Goal: Task Accomplishment & Management: Manage account settings

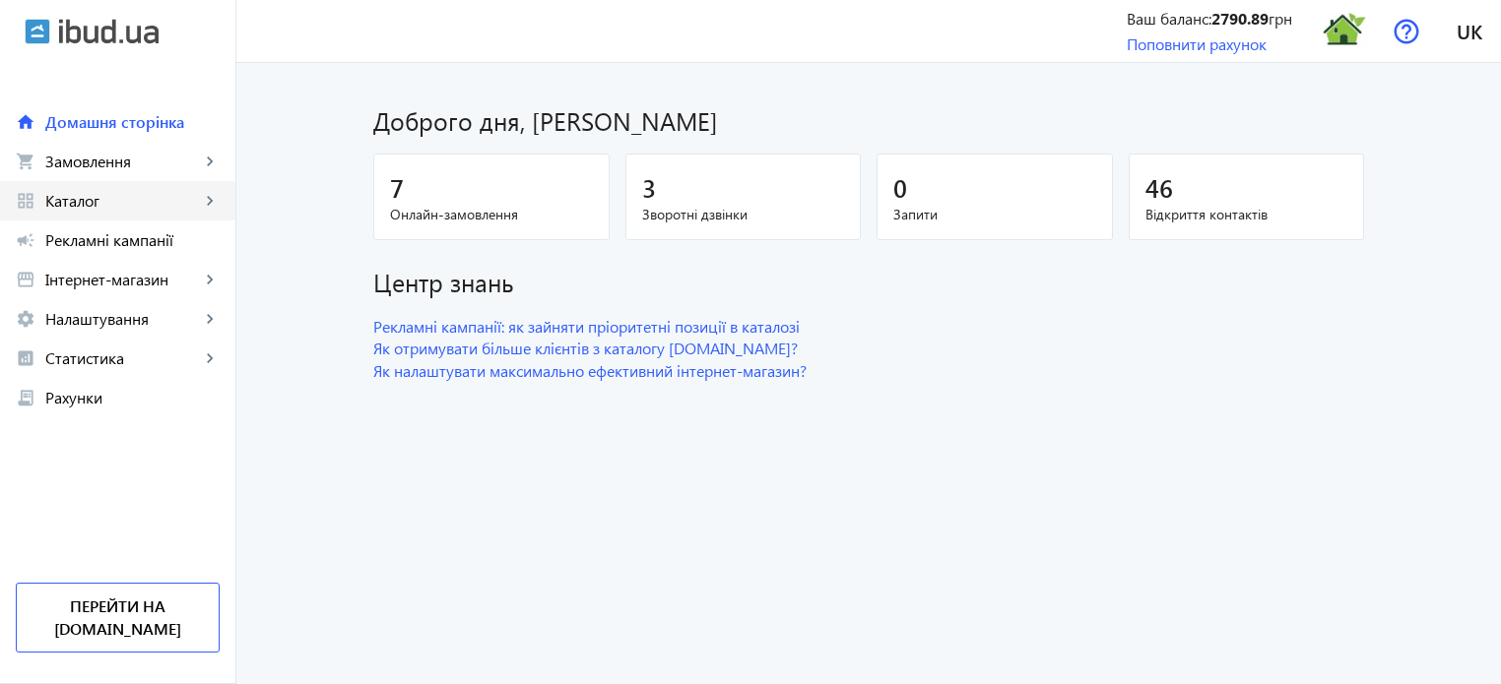
click at [113, 202] on span "Каталог" at bounding box center [122, 201] width 155 height 20
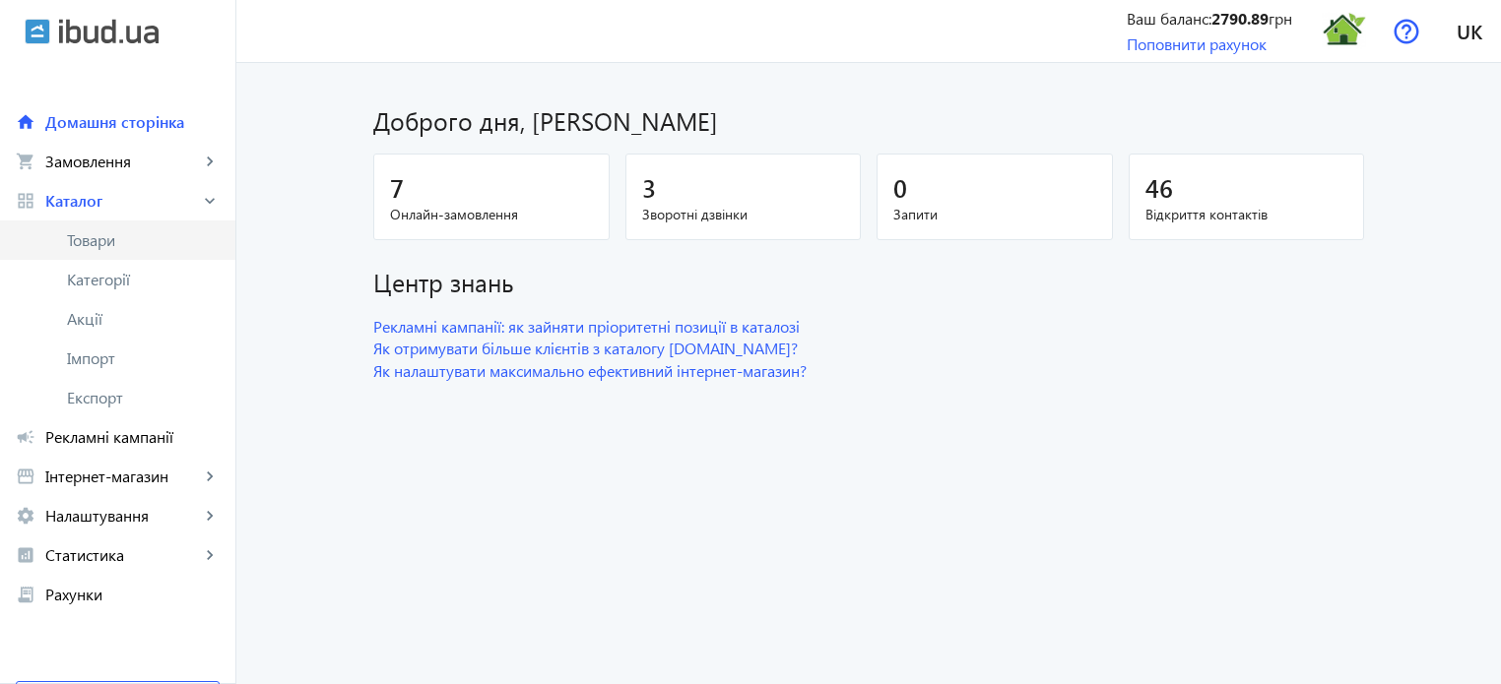
click at [98, 251] on link "Товари" at bounding box center [117, 240] width 235 height 39
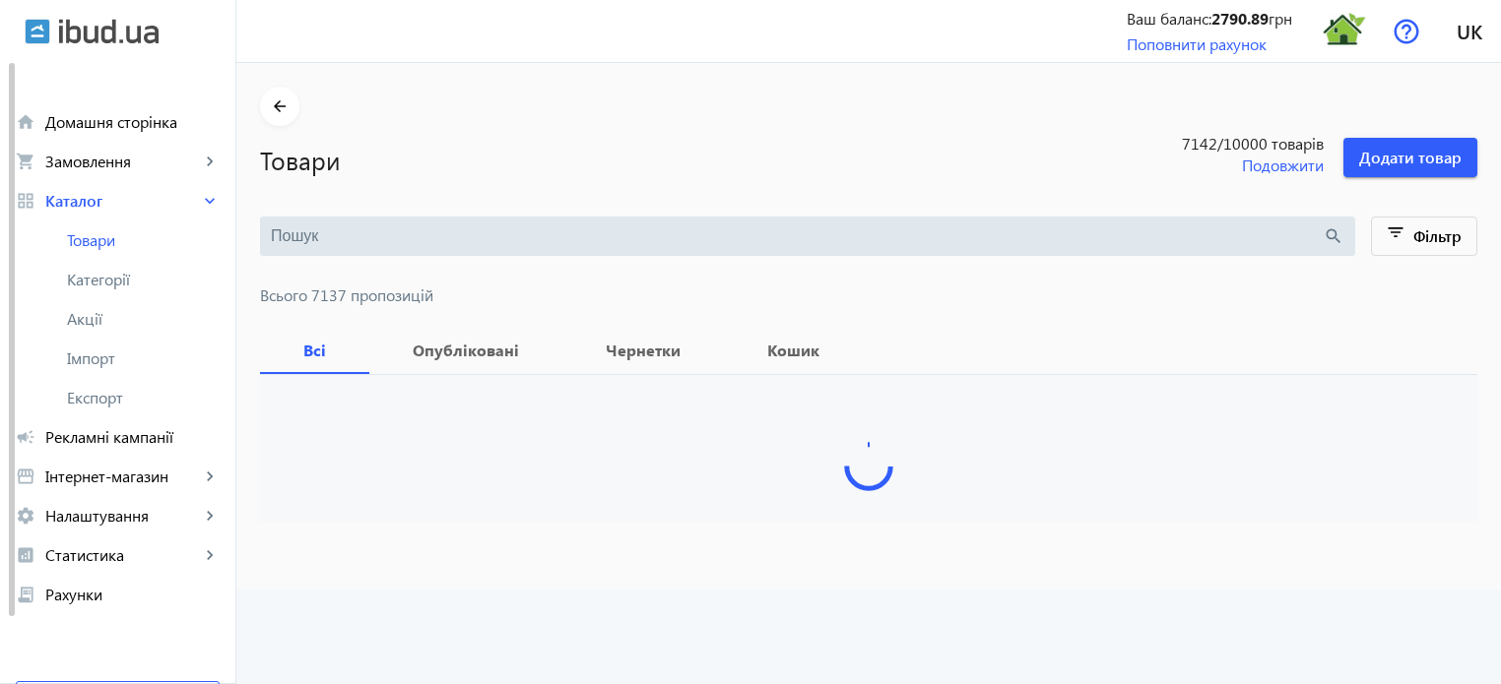
click at [337, 238] on input "search" at bounding box center [797, 237] width 1052 height 22
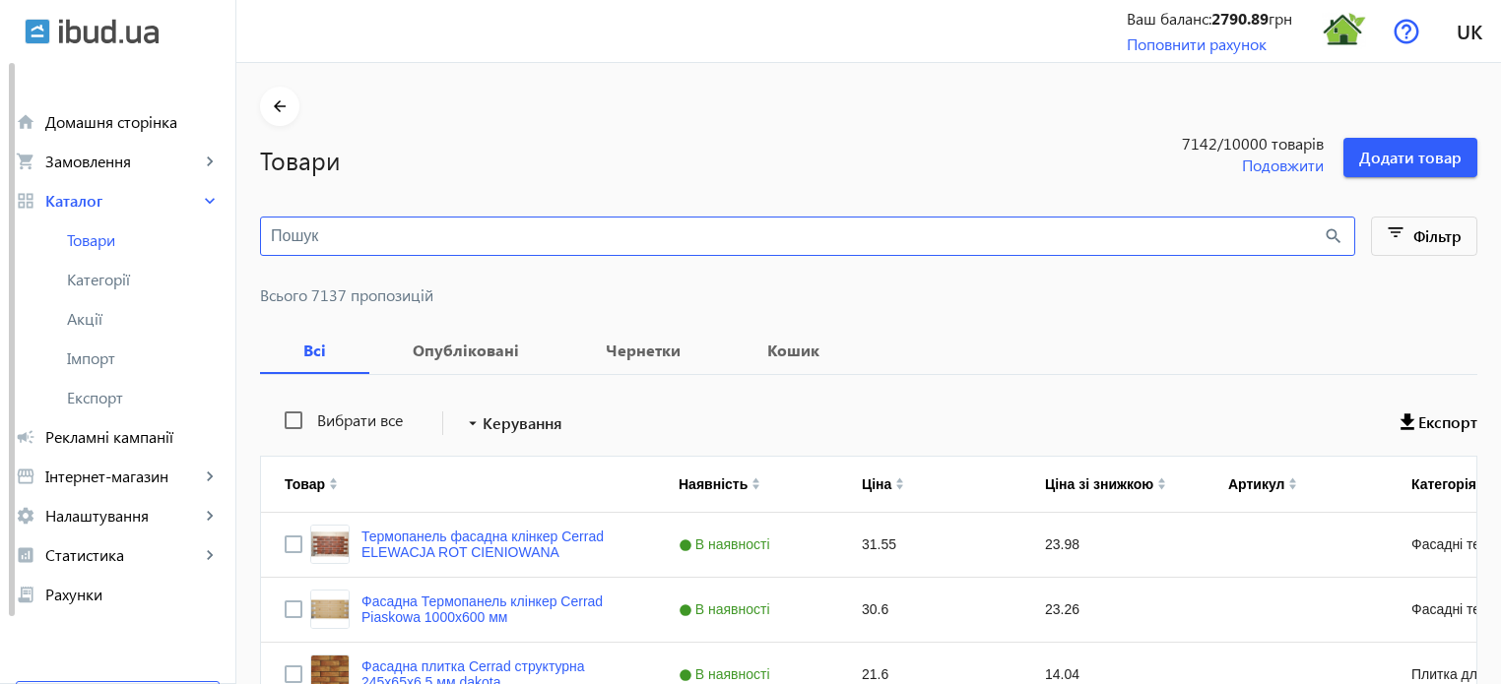
paste input "[PERSON_NAME]"
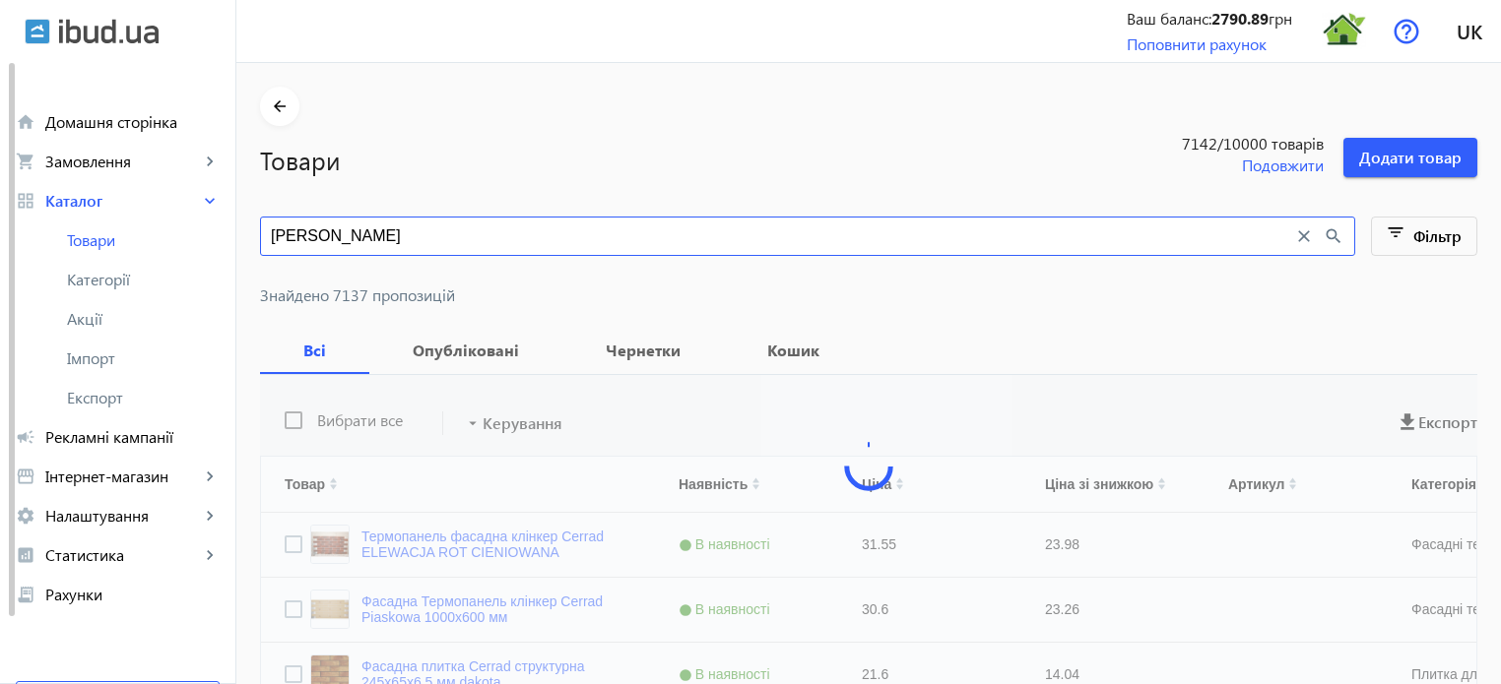
type input "[PERSON_NAME]"
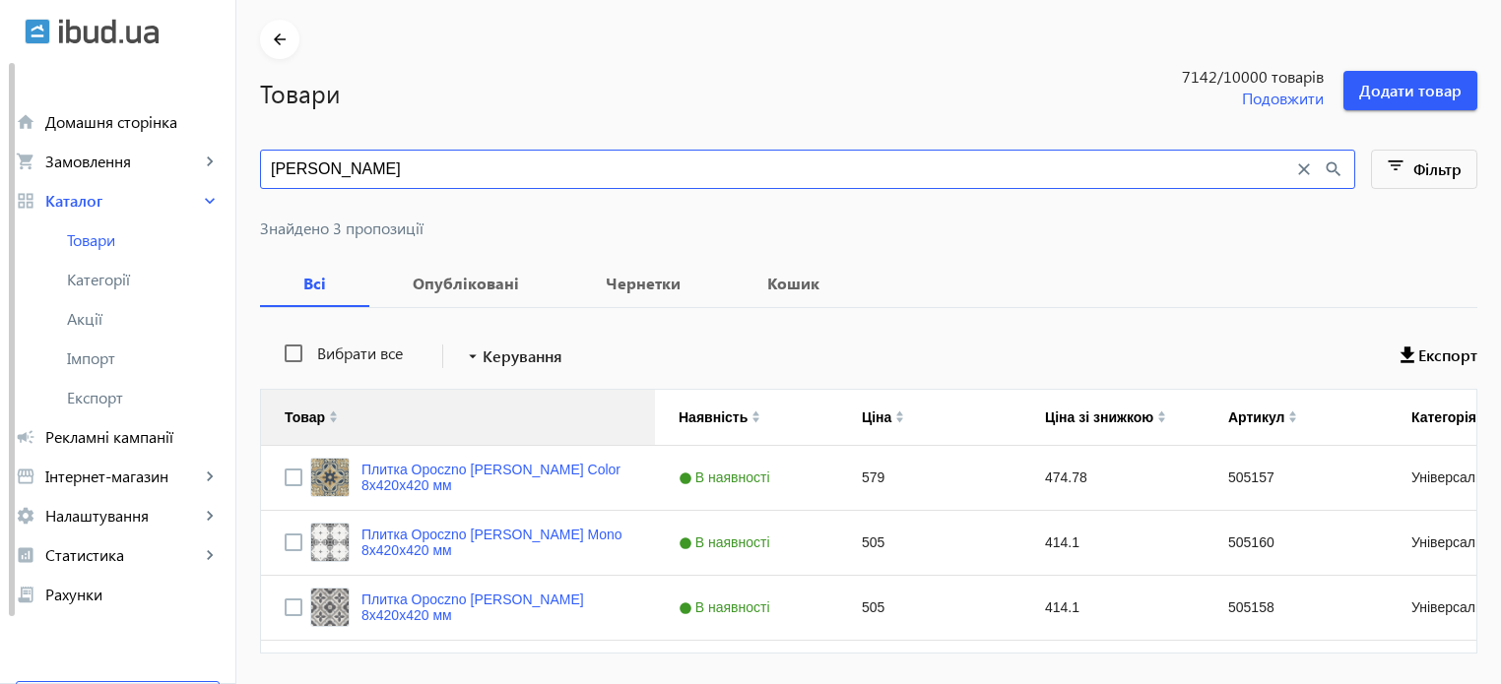
scroll to position [126, 0]
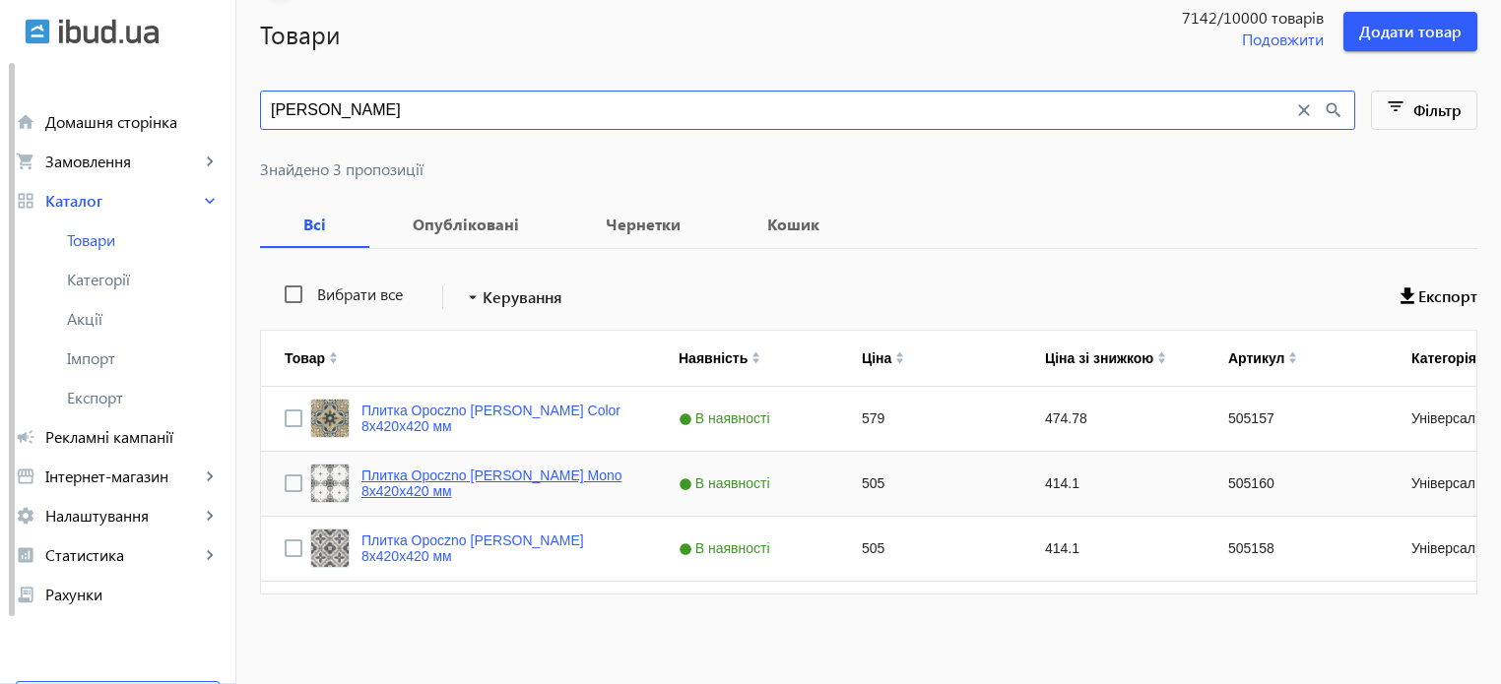
click at [516, 472] on link "Плитка Opoczno [PERSON_NAME] Mono 8х420х420 мм" at bounding box center [496, 484] width 270 height 32
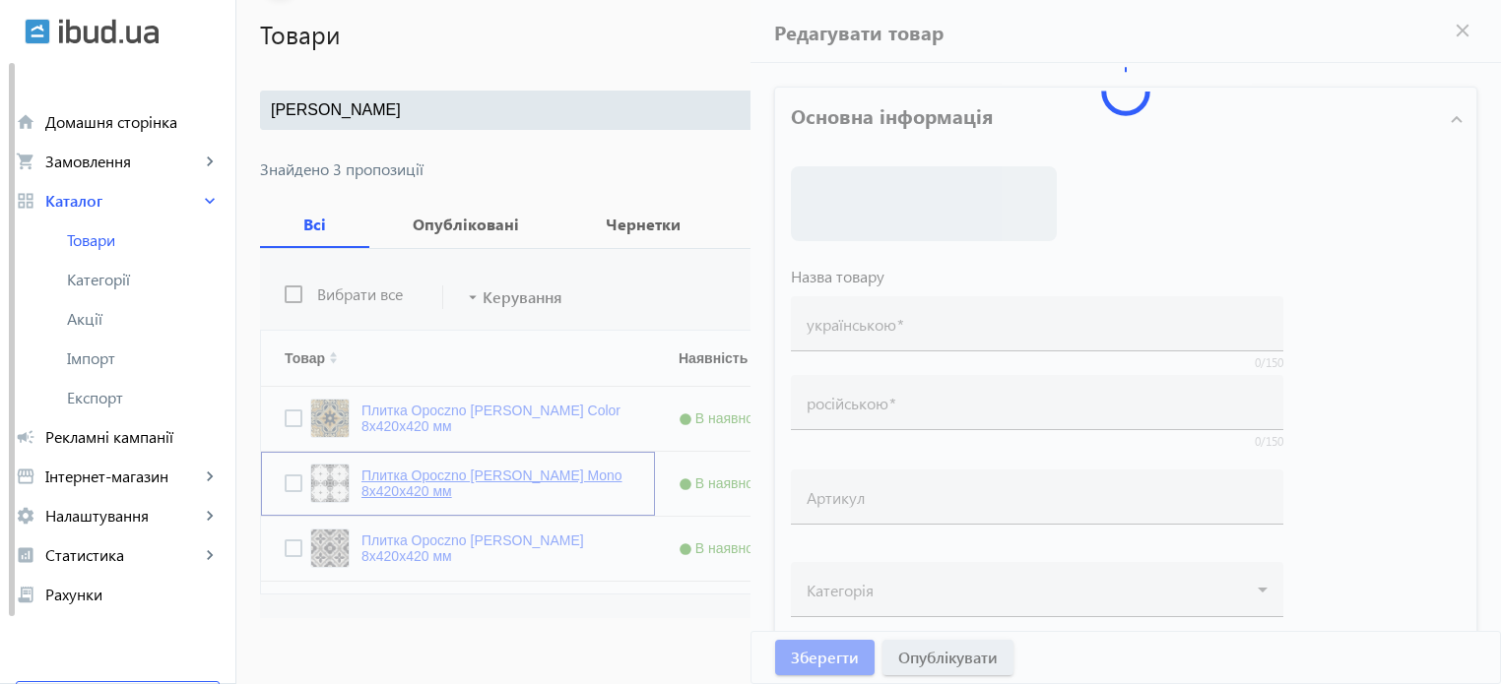
type input "Плитка Opoczno [PERSON_NAME] Mono 8х420х420 мм"
type input "505160"
type input "505"
type input "10"
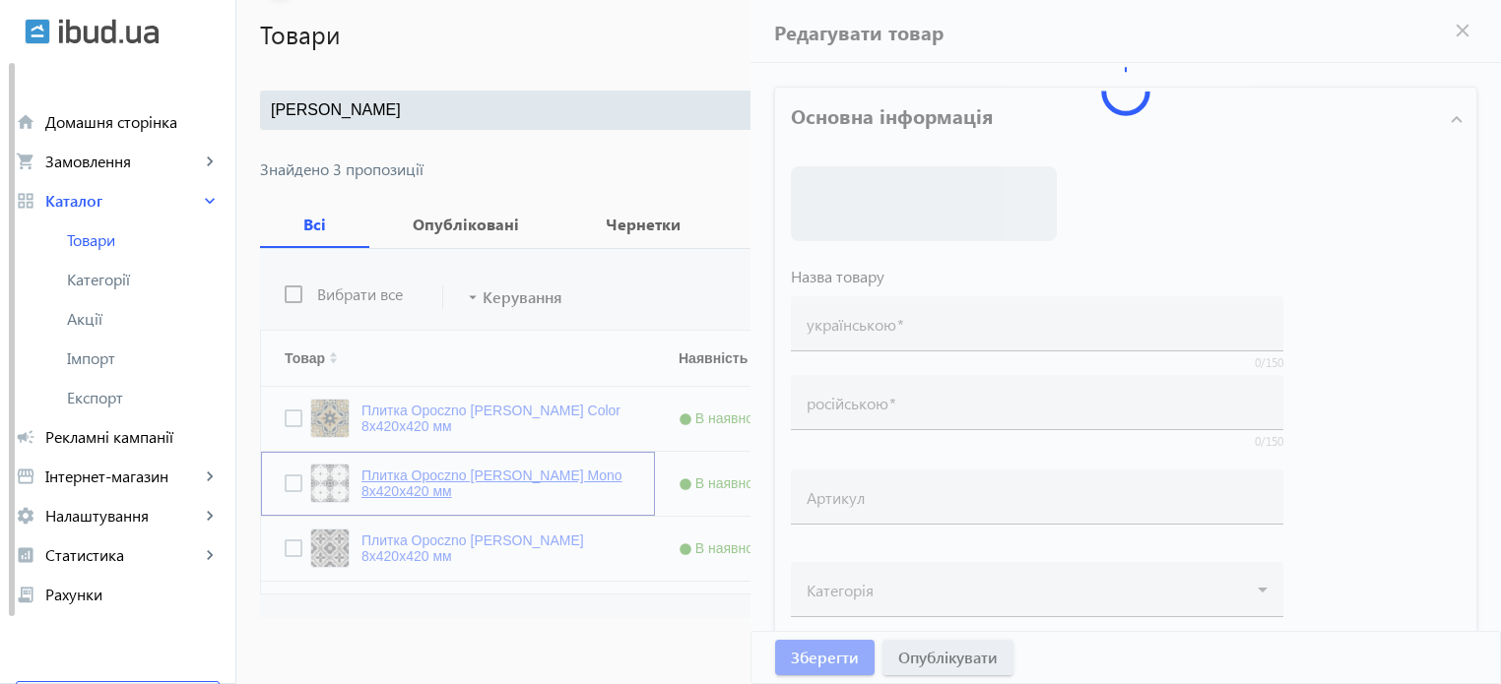
type input "1000"
type input "Плитка Opoczno [PERSON_NAME] Mono 8х420х420 мм"
type textarea "Плитка Opoczno [PERSON_NAME] Mono 8х420х420 мм купити"
type textarea "Плитка Opoczno [PERSON_NAME] Mono 8х420х420 мм купить"
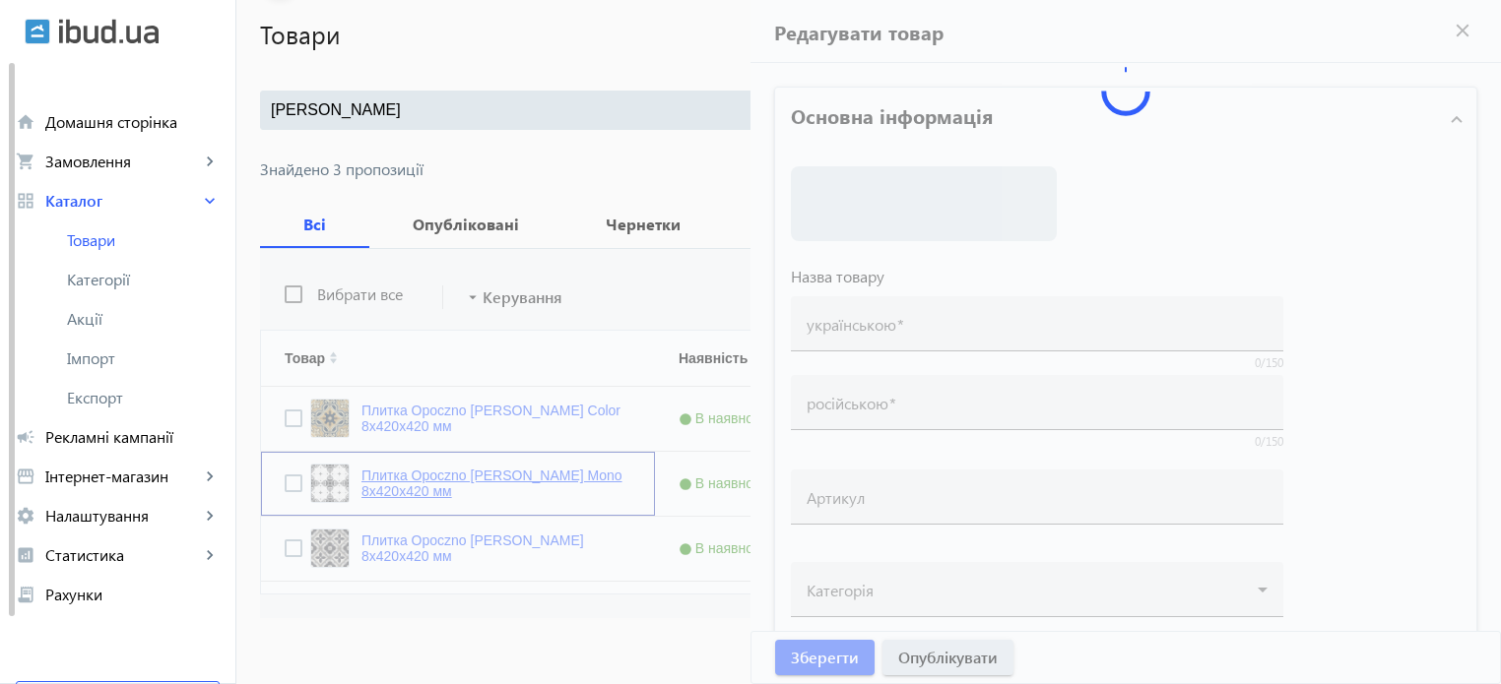
type input "плитка opoczno [PERSON_NAME], плитка opoczno, плитка опочно"
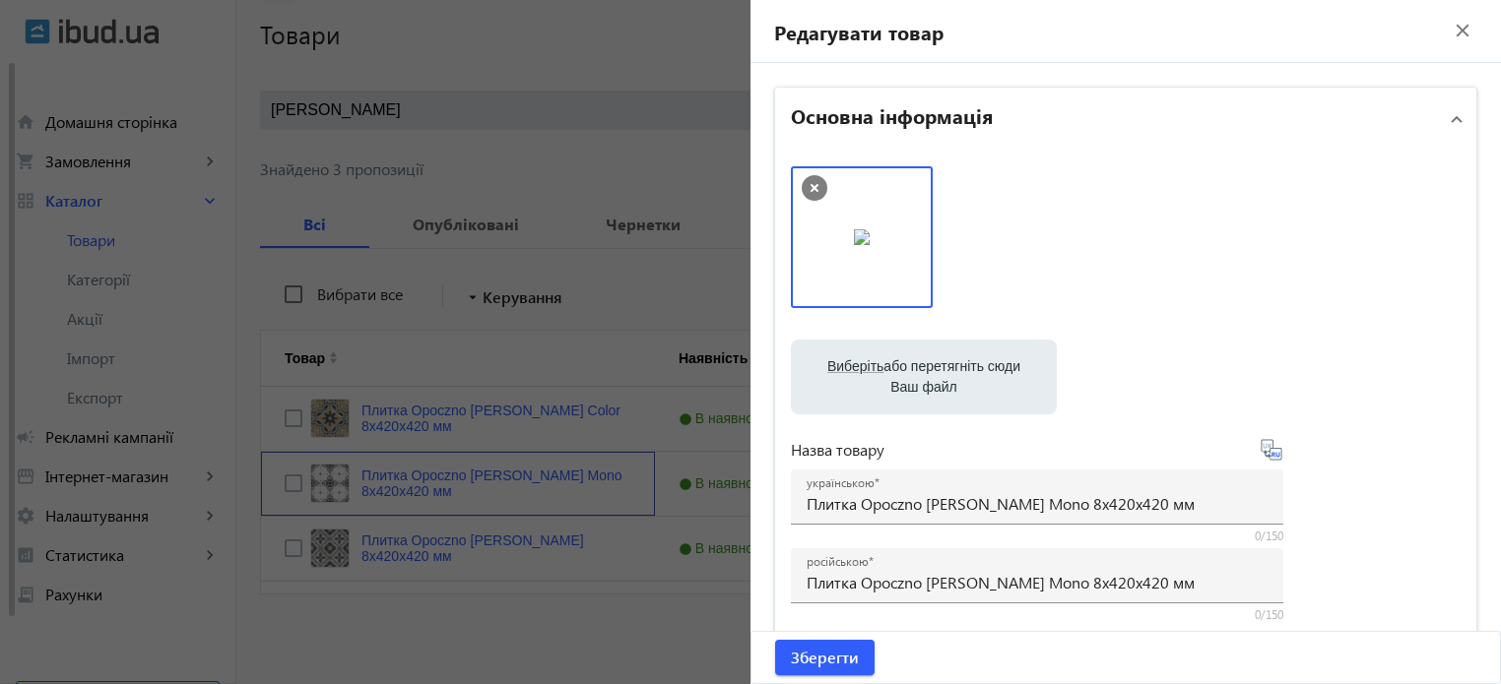
scroll to position [492, 0]
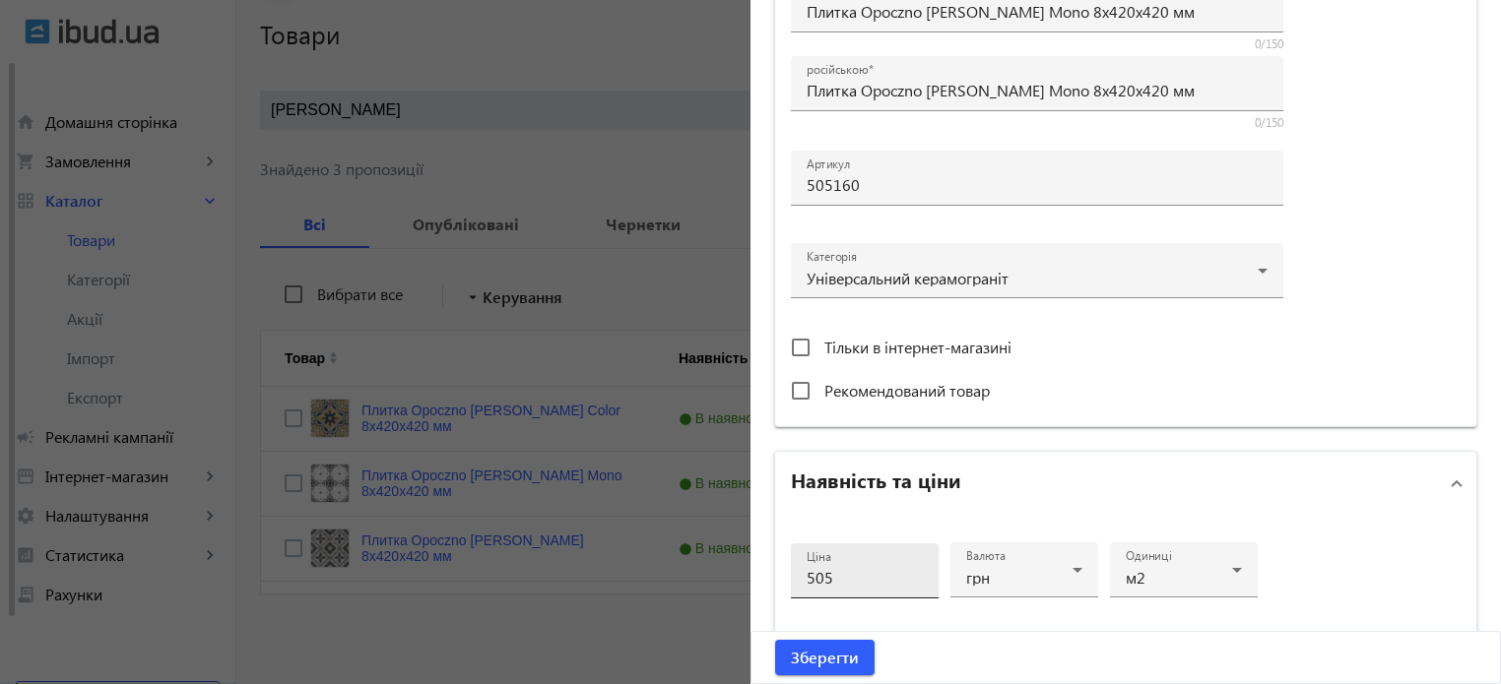
click at [834, 572] on input "505" at bounding box center [865, 577] width 116 height 21
type input "579"
click at [807, 665] on span "Зберегти" at bounding box center [825, 658] width 68 height 22
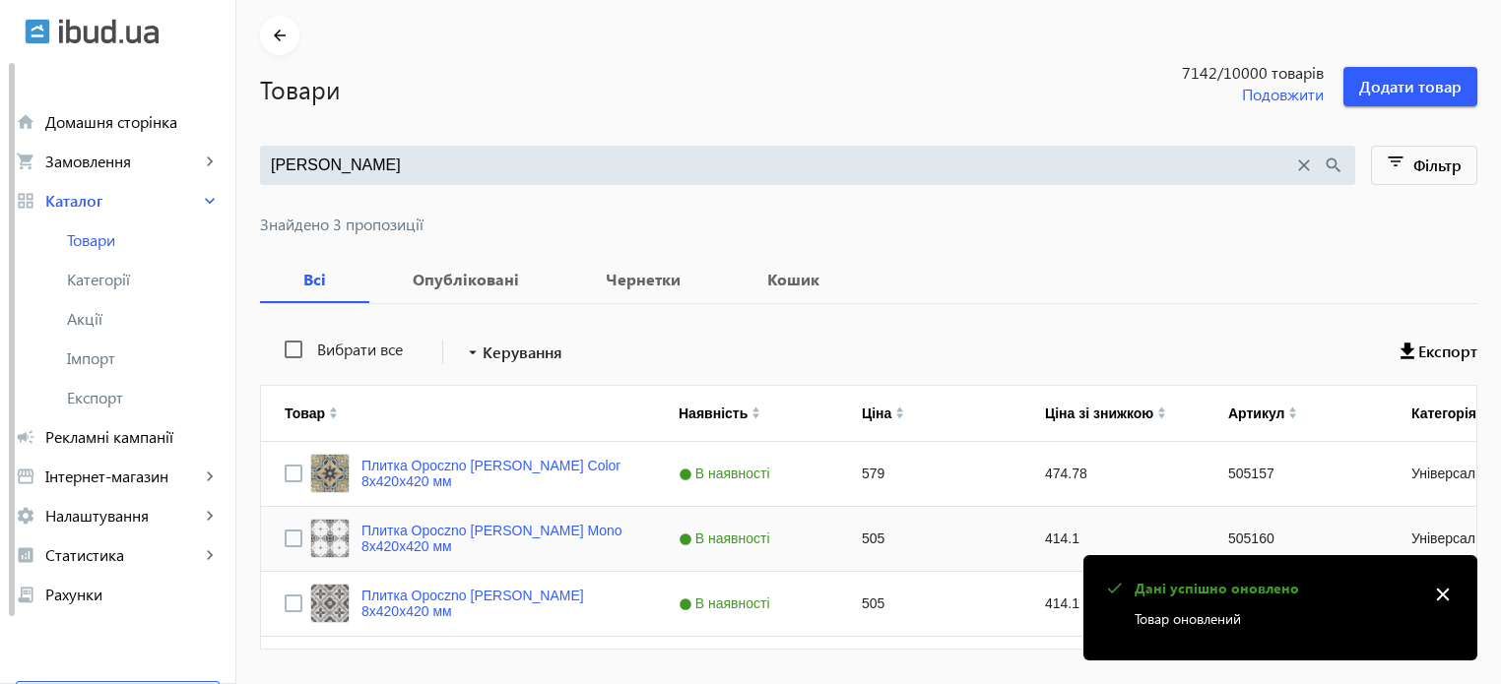
scroll to position [126, 0]
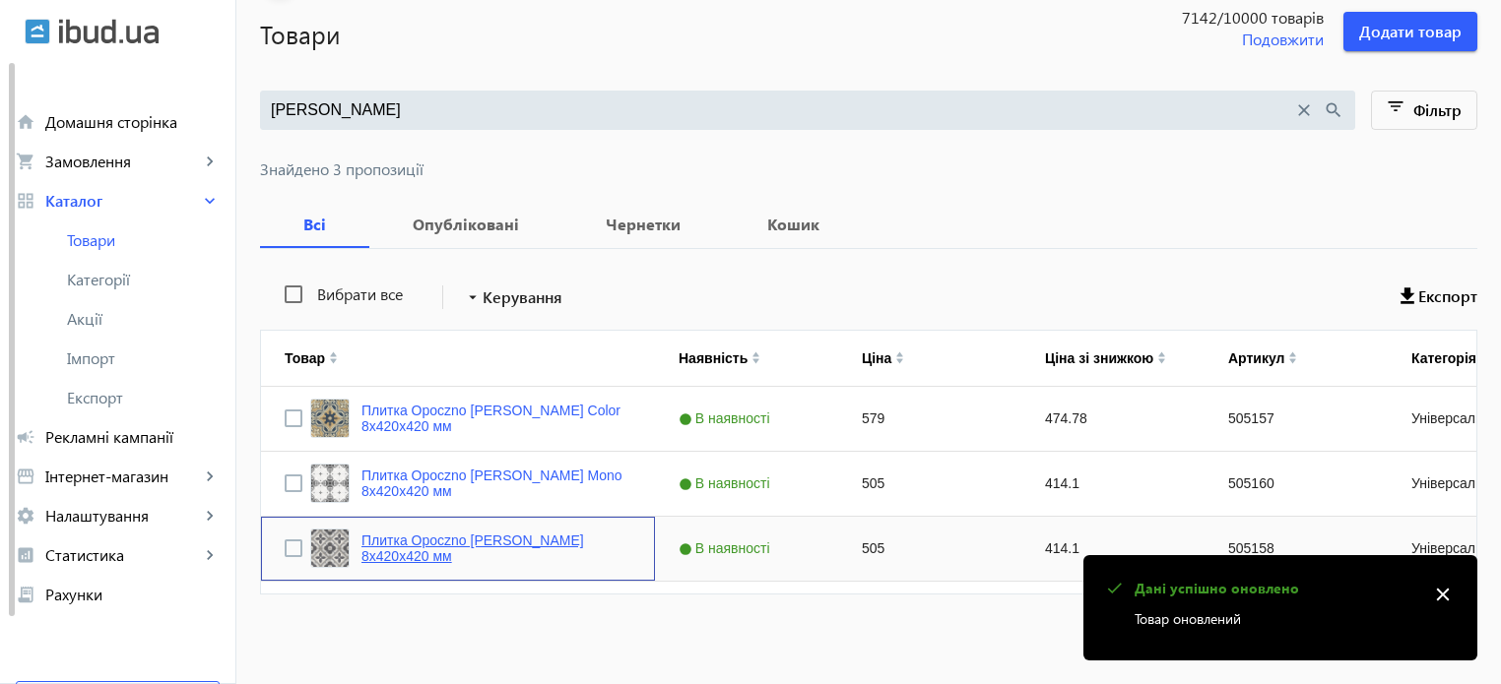
click at [465, 534] on link "Плитка Opoczno [PERSON_NAME] 8х420х420 мм" at bounding box center [496, 549] width 270 height 32
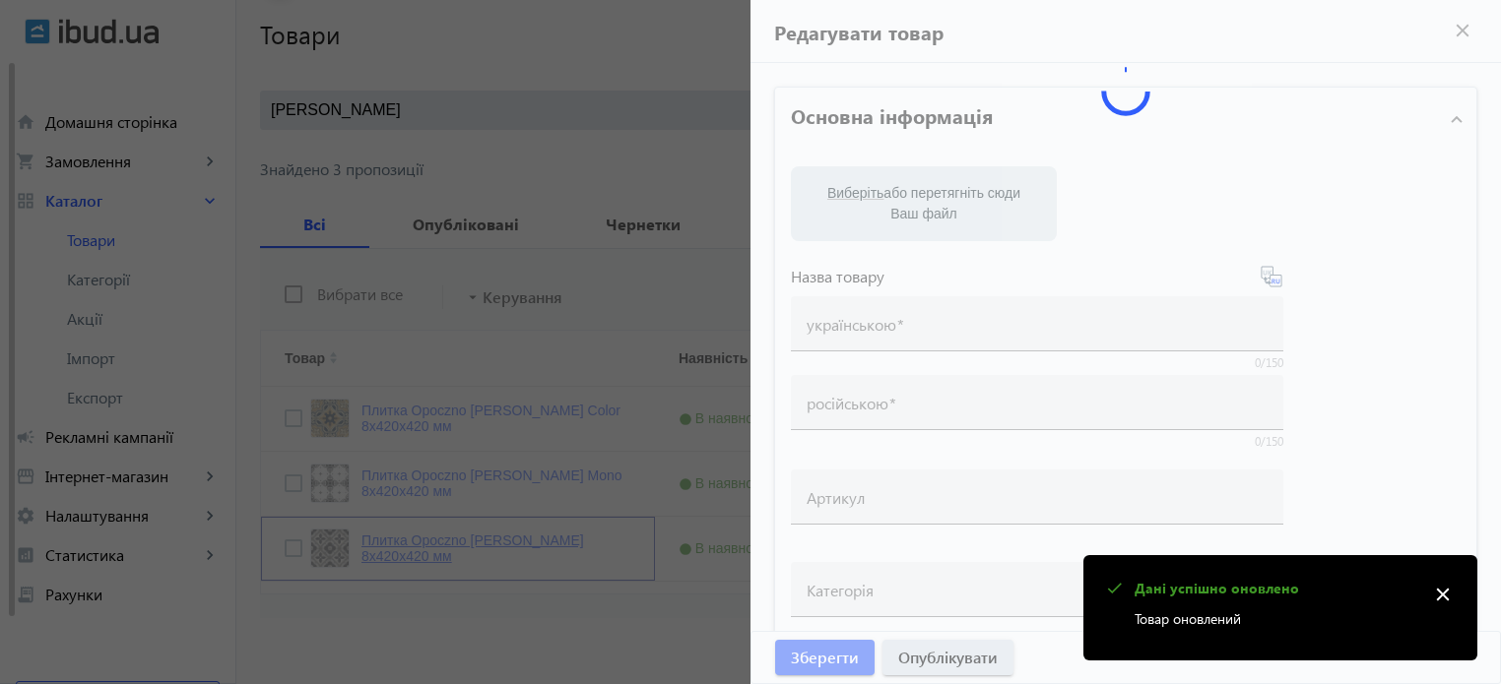
type input "Плитка Opoczno [PERSON_NAME] 8х420х420 мм"
type input "505158"
type input "505"
type input "10"
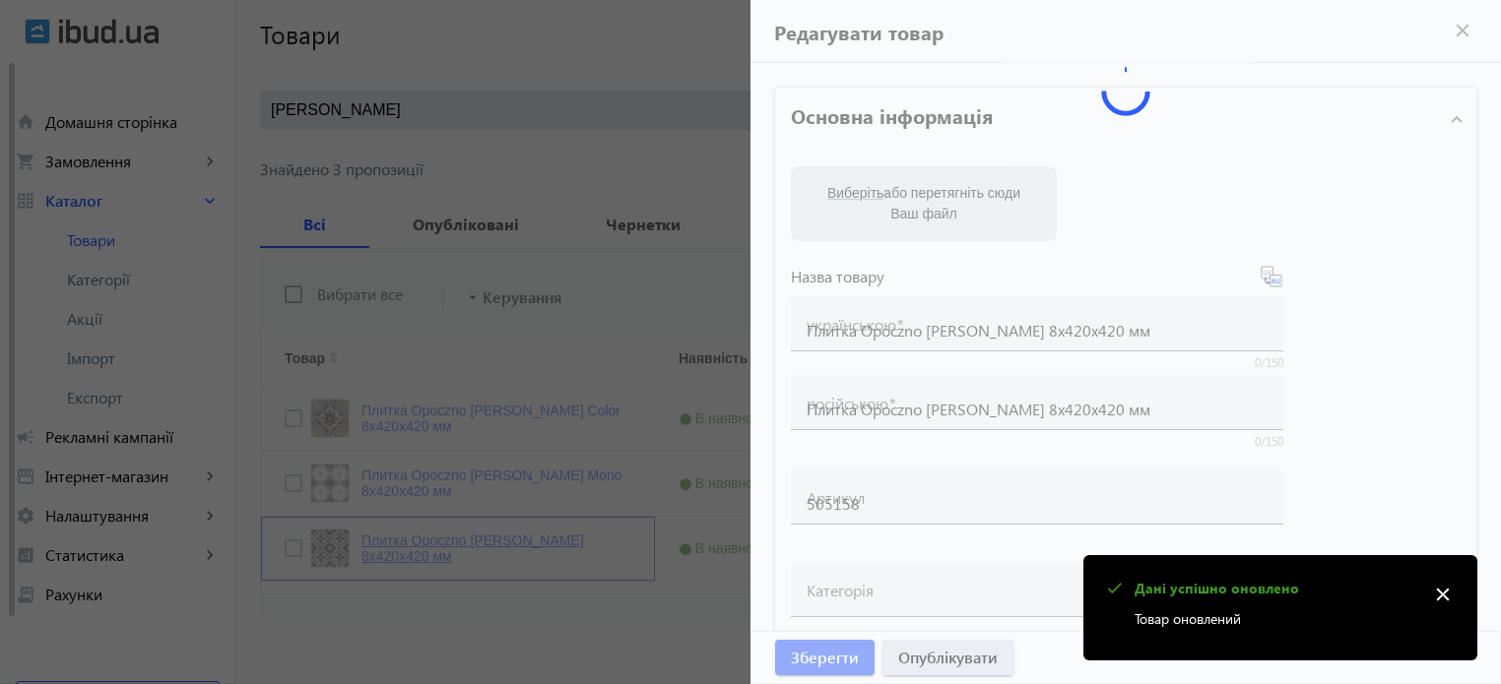
type input "1000"
type input "Плитка Opoczno [PERSON_NAME] 8х420х420 мм"
type textarea "Плитка Opoczno [PERSON_NAME] 8х420х420 мм купити"
type textarea "Плитка Opoczno [PERSON_NAME] 8х420х420 мм купить"
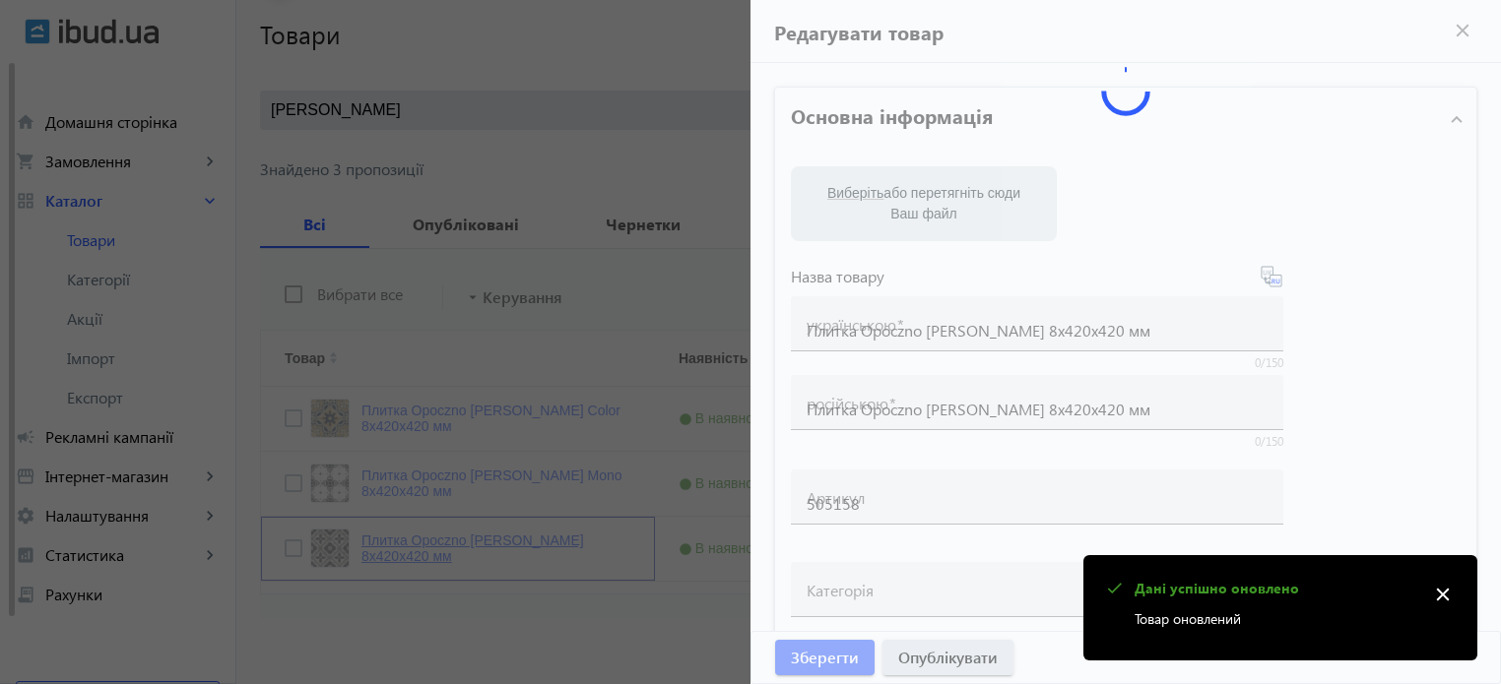
type input "плитка opoczno [PERSON_NAME]"
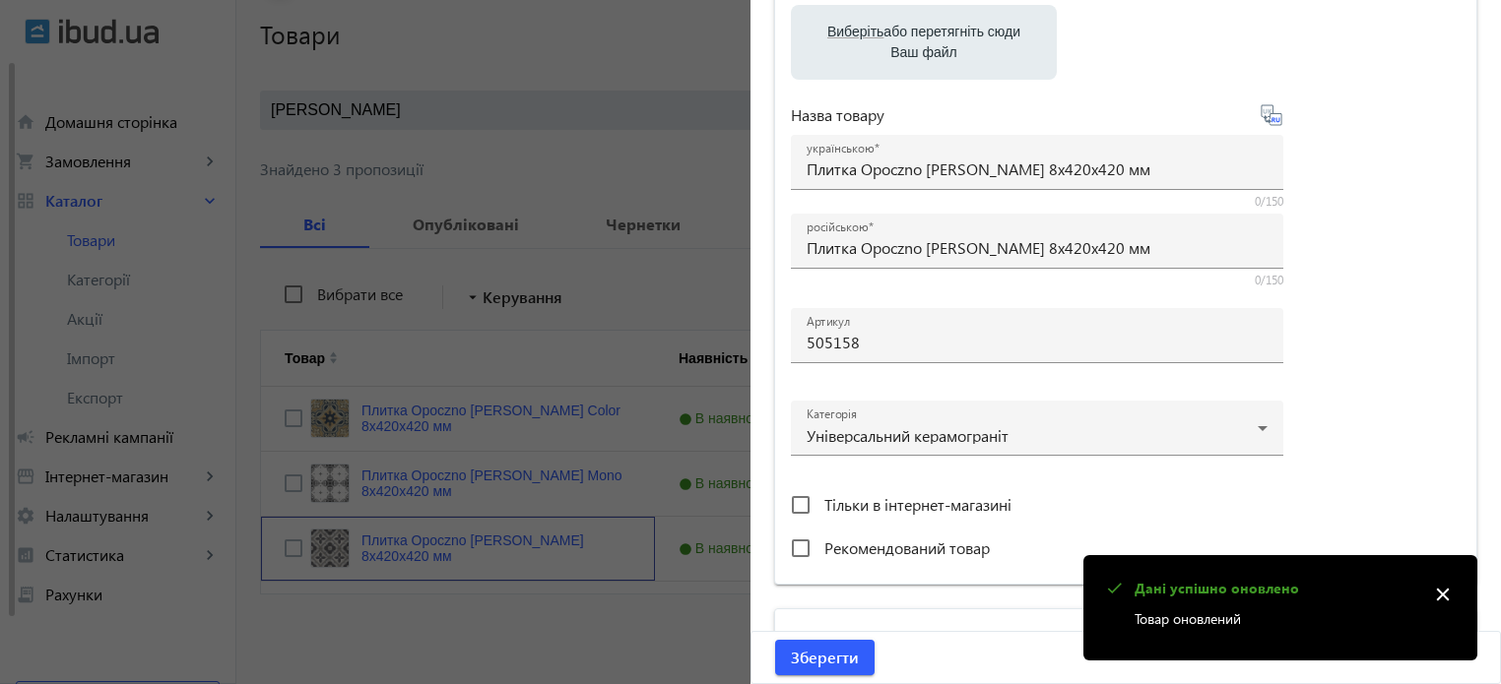
scroll to position [591, 0]
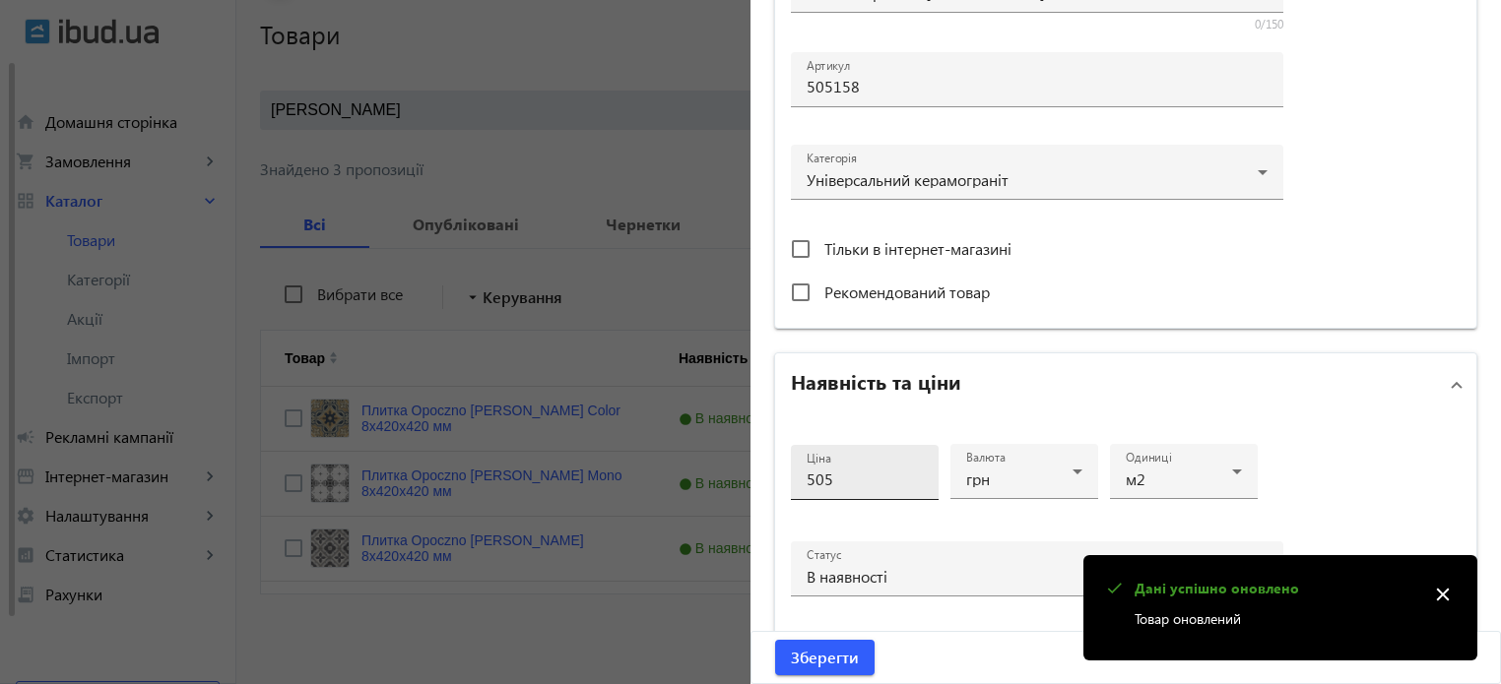
click at [860, 484] on input "505" at bounding box center [865, 479] width 116 height 21
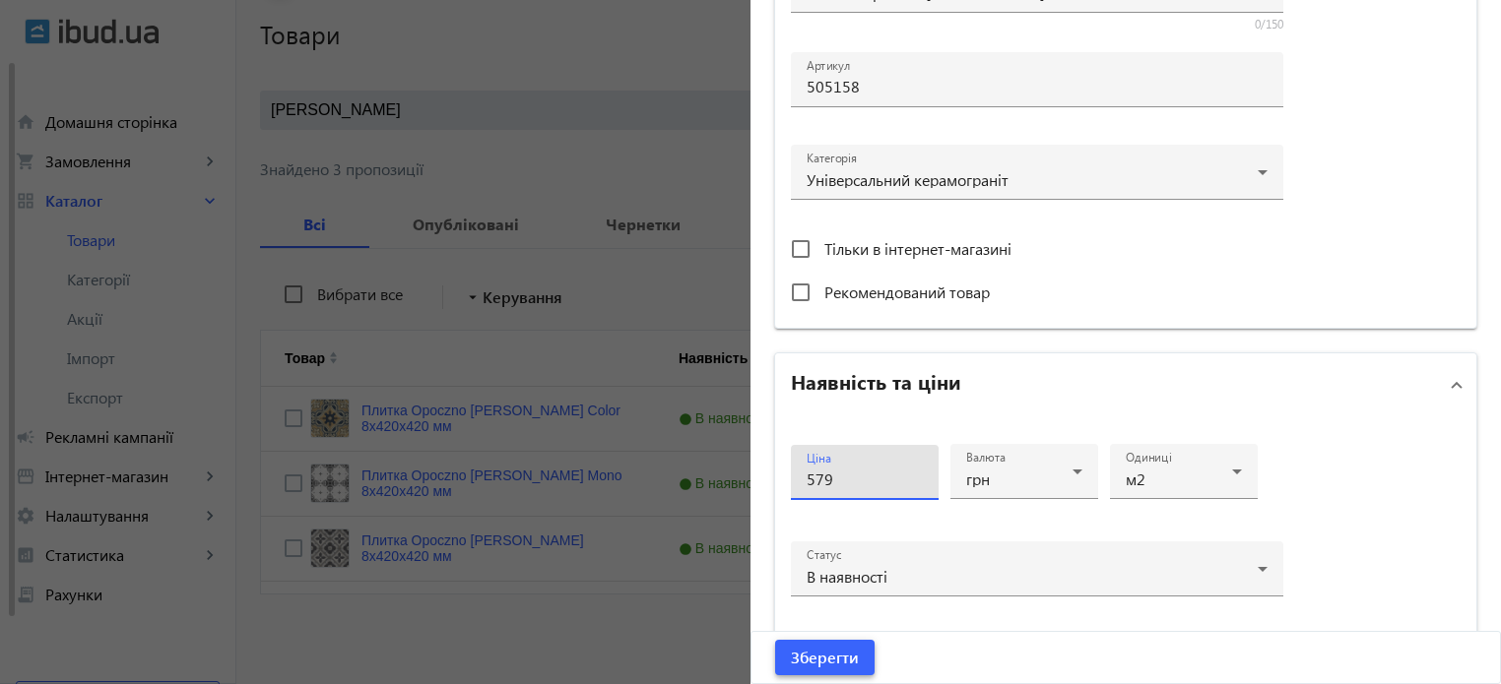
type input "579"
click at [818, 670] on span "submit" at bounding box center [824, 657] width 99 height 47
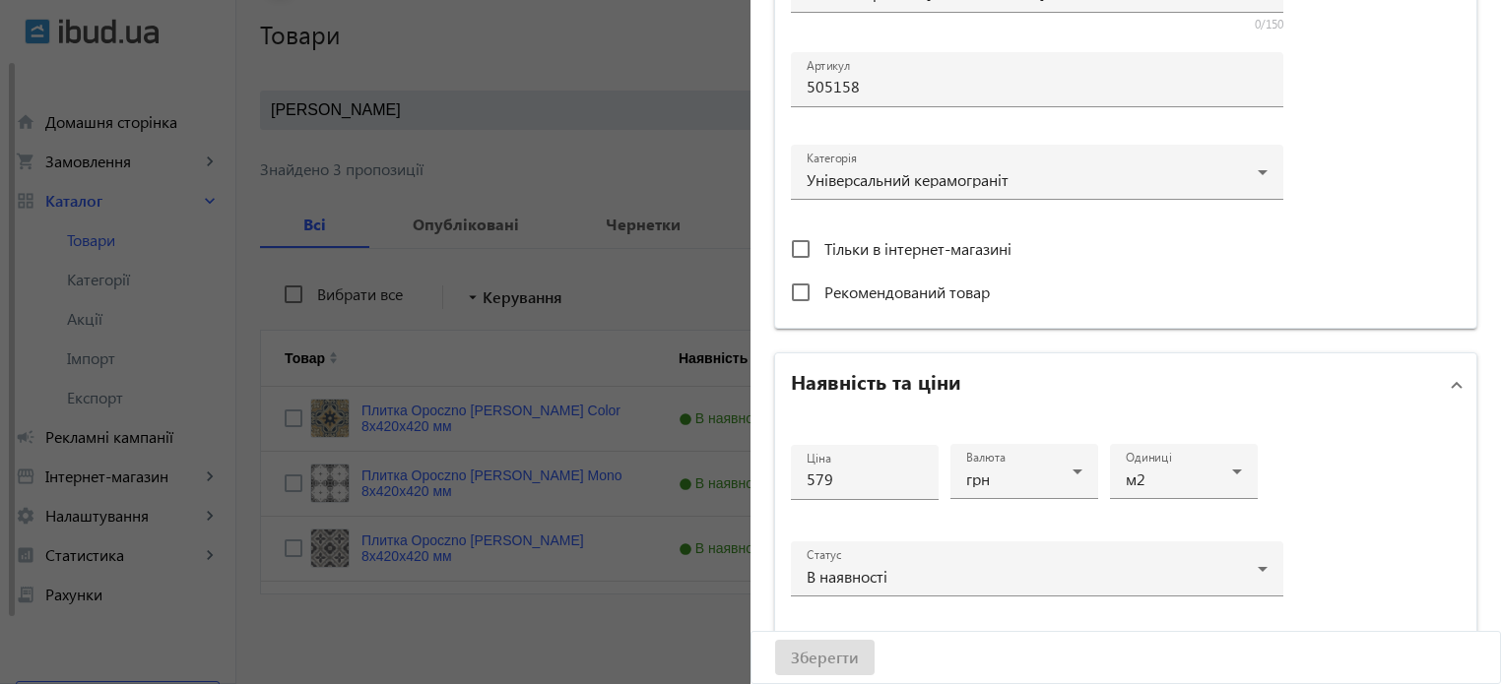
scroll to position [0, 0]
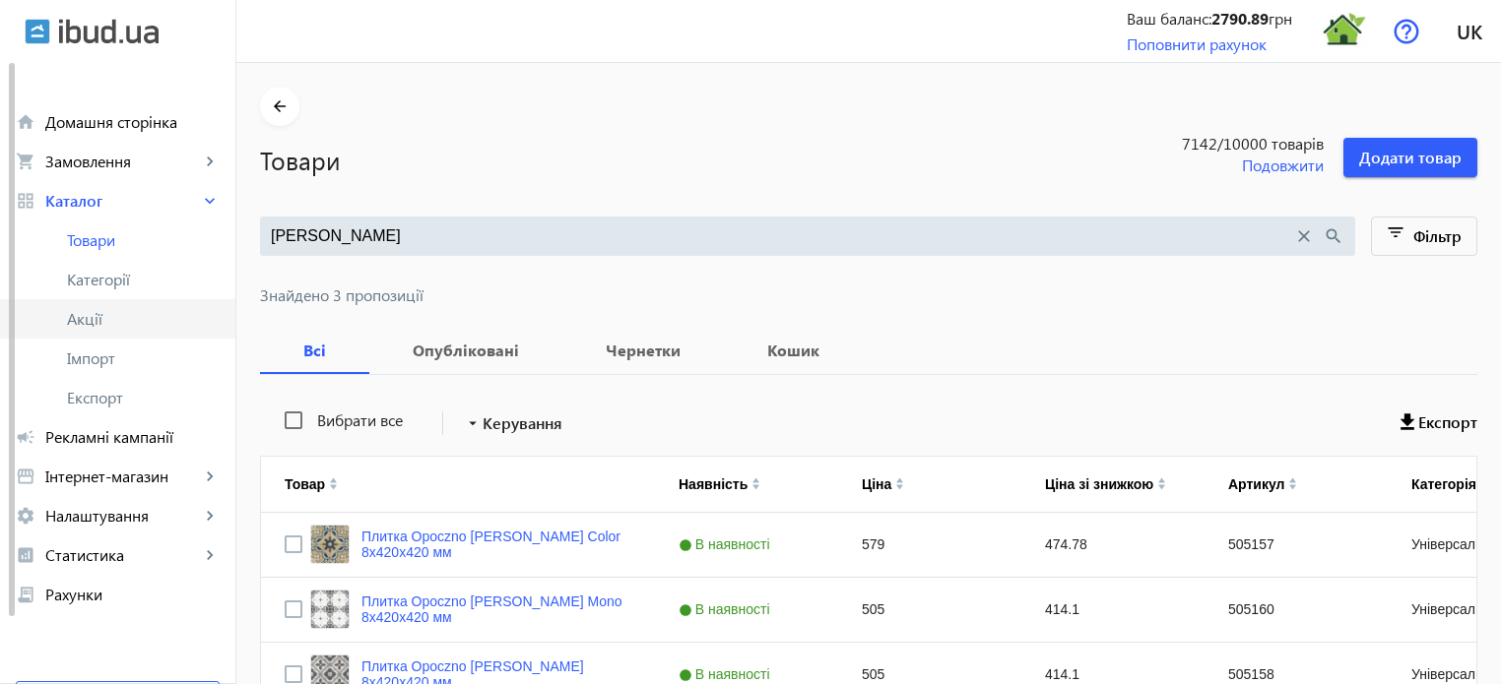
click at [122, 326] on span "Акції" at bounding box center [143, 319] width 153 height 20
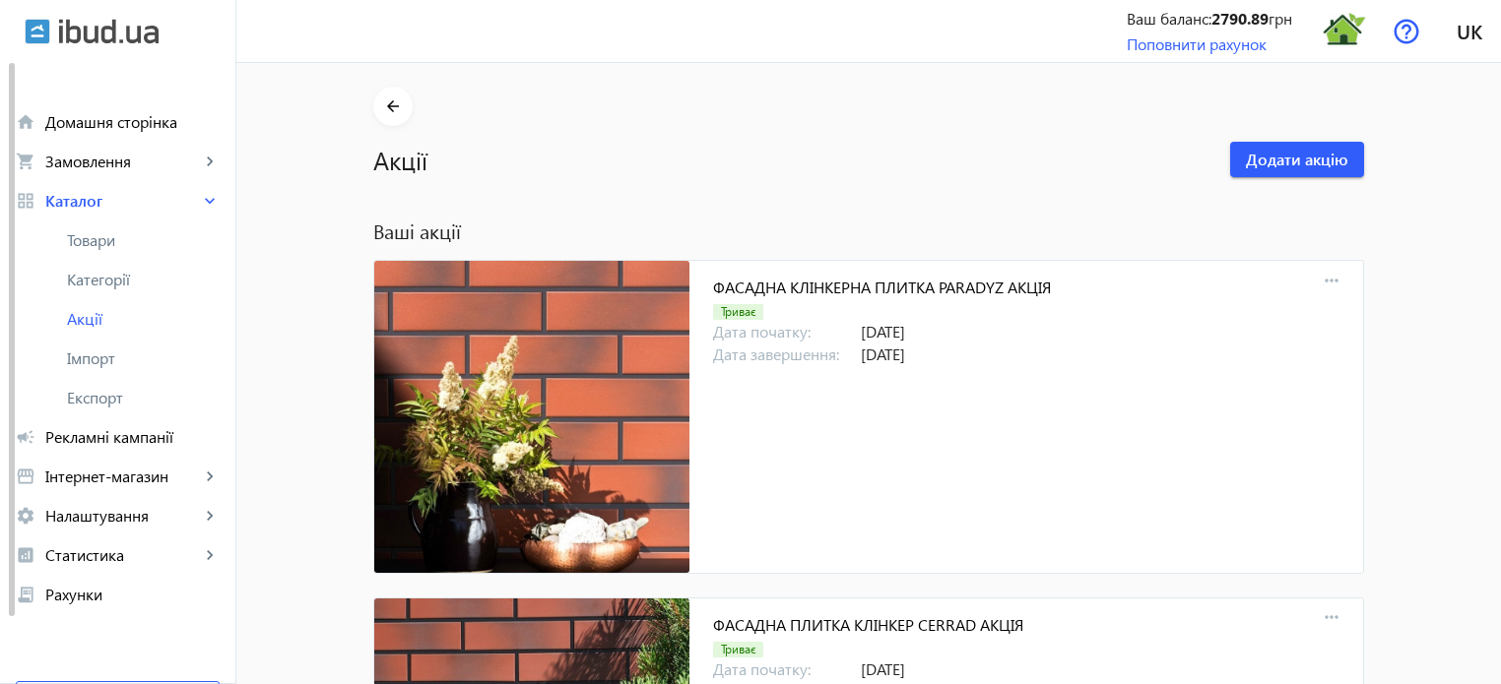
scroll to position [601, 0]
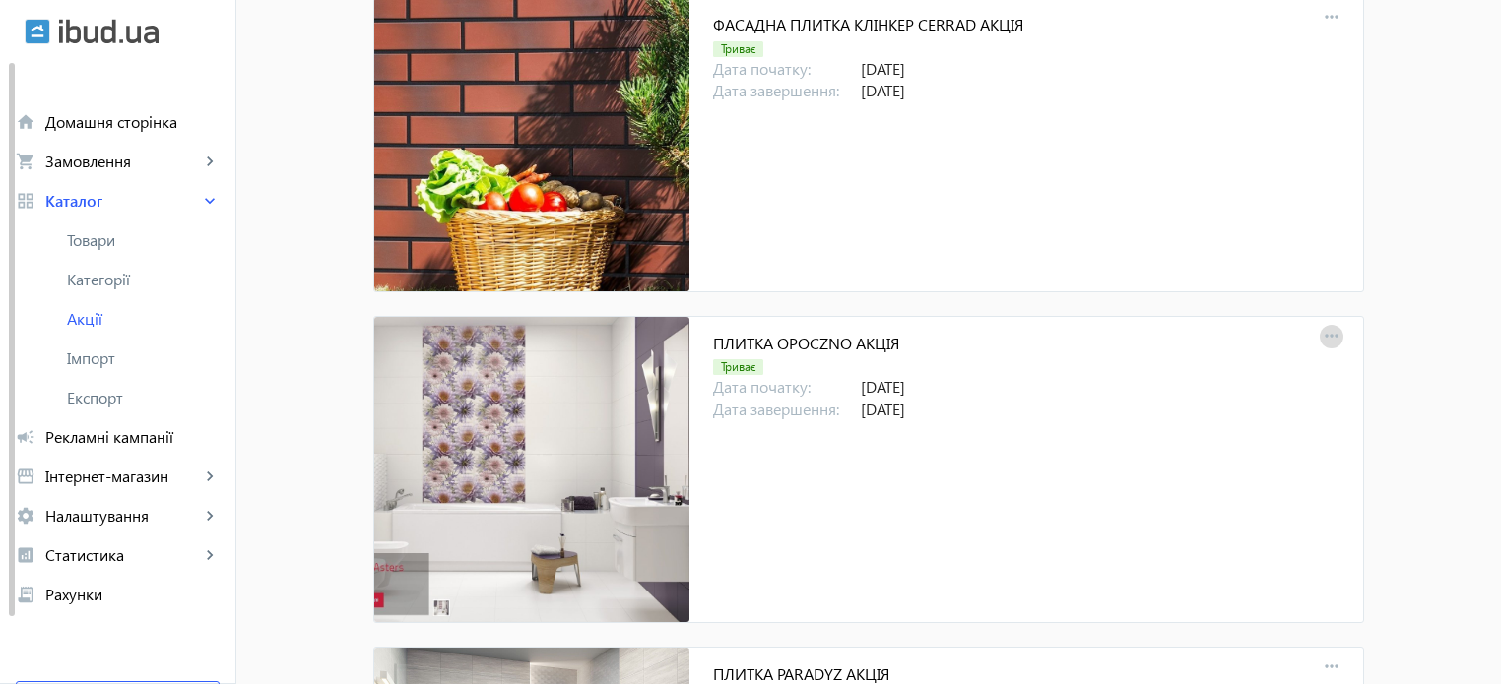
click at [1332, 335] on mat-icon "more_horiz" at bounding box center [1332, 337] width 28 height 28
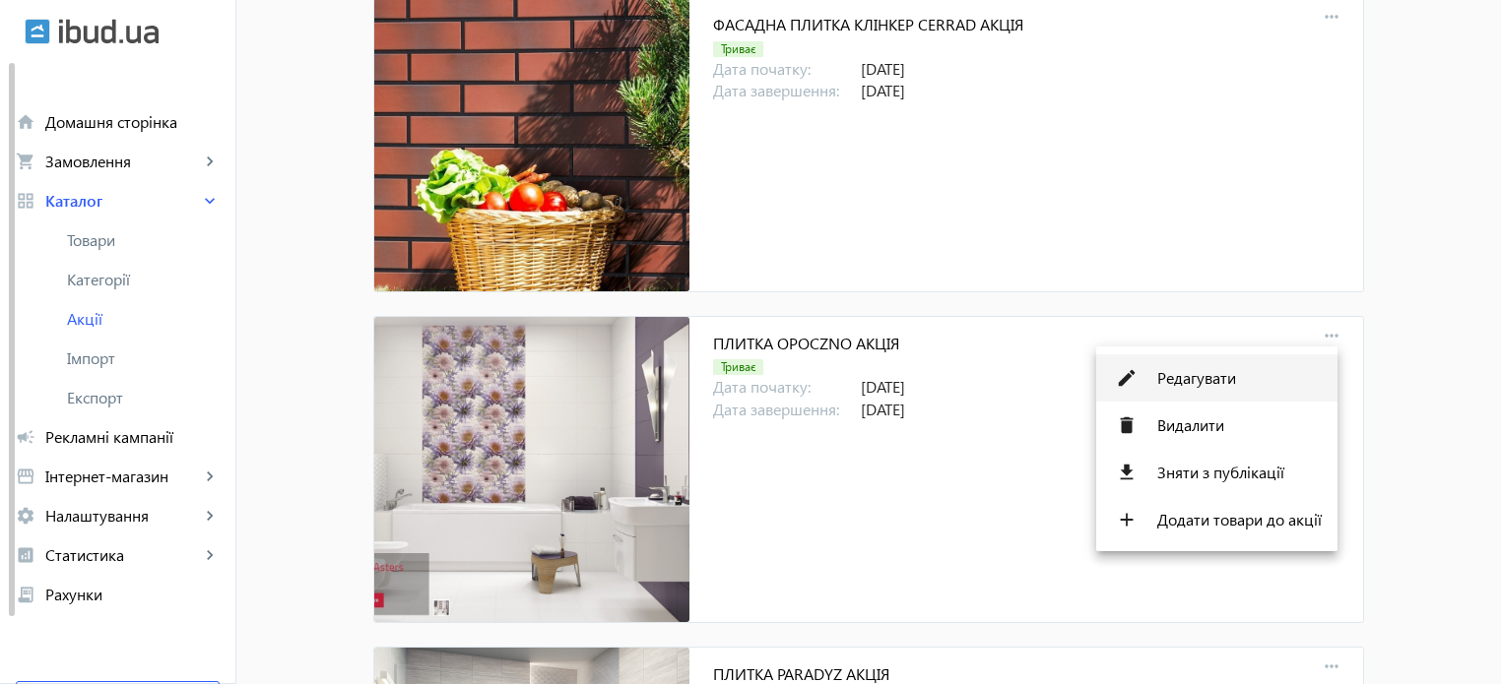
click at [1200, 385] on span "Редагувати" at bounding box center [1239, 378] width 164 height 16
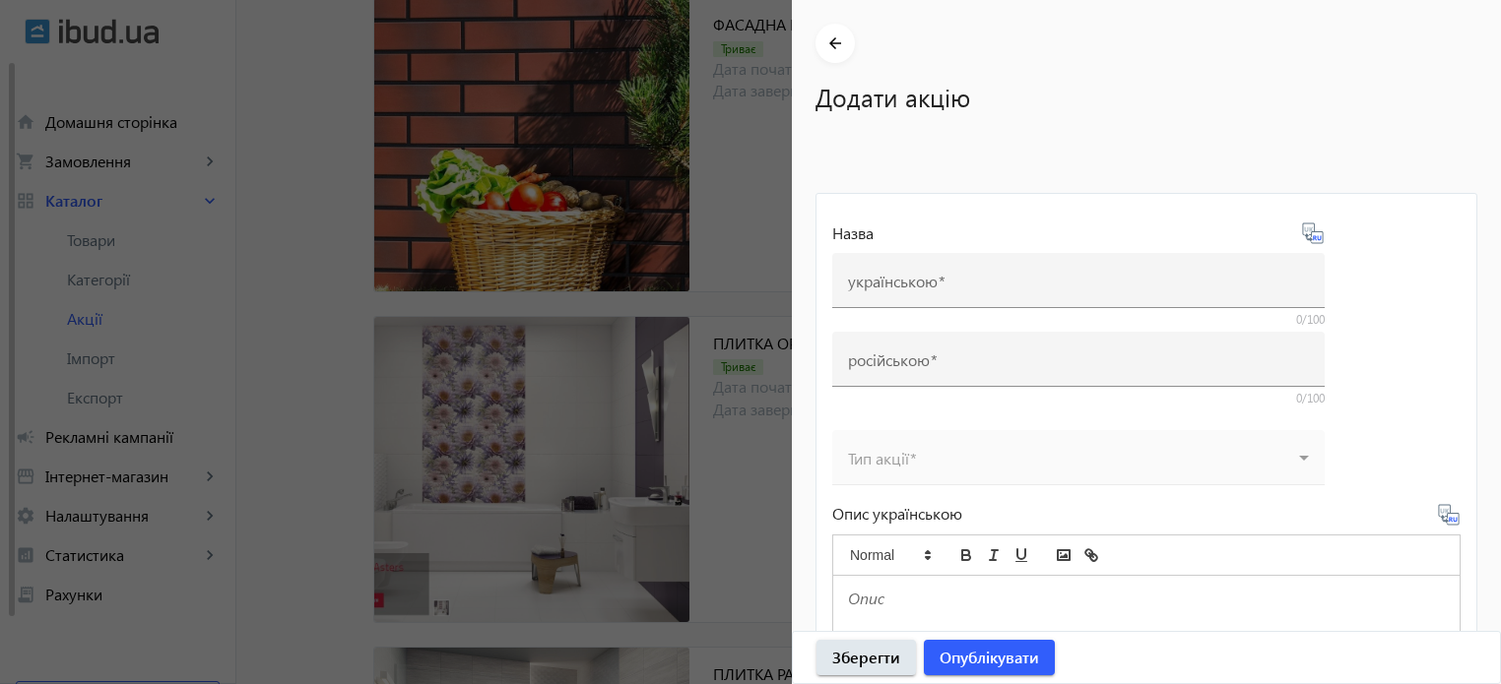
type input "ПЛИТКА OPOCZNO АКЦІЯ"
type input "ПЛИТКА OPOCZNO АКЦИЯ"
type input "[DATE]"
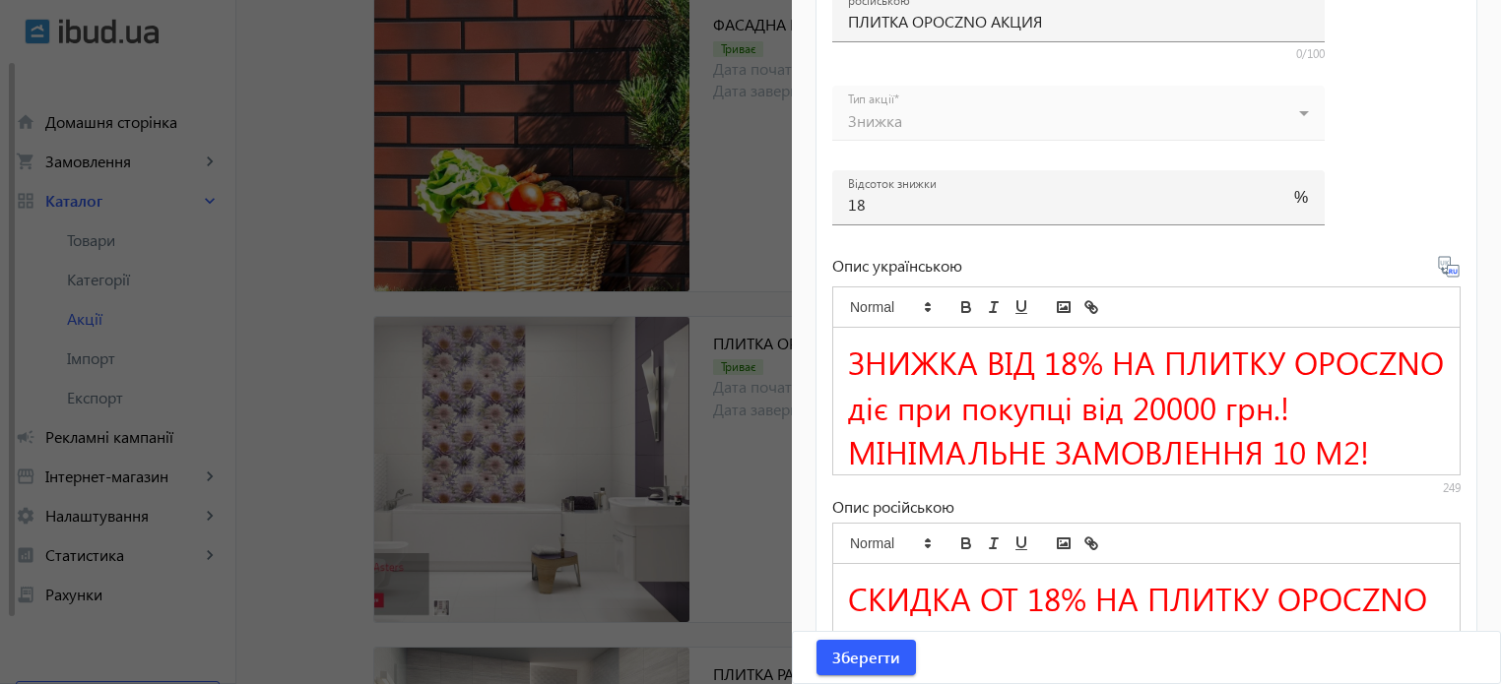
scroll to position [591, 0]
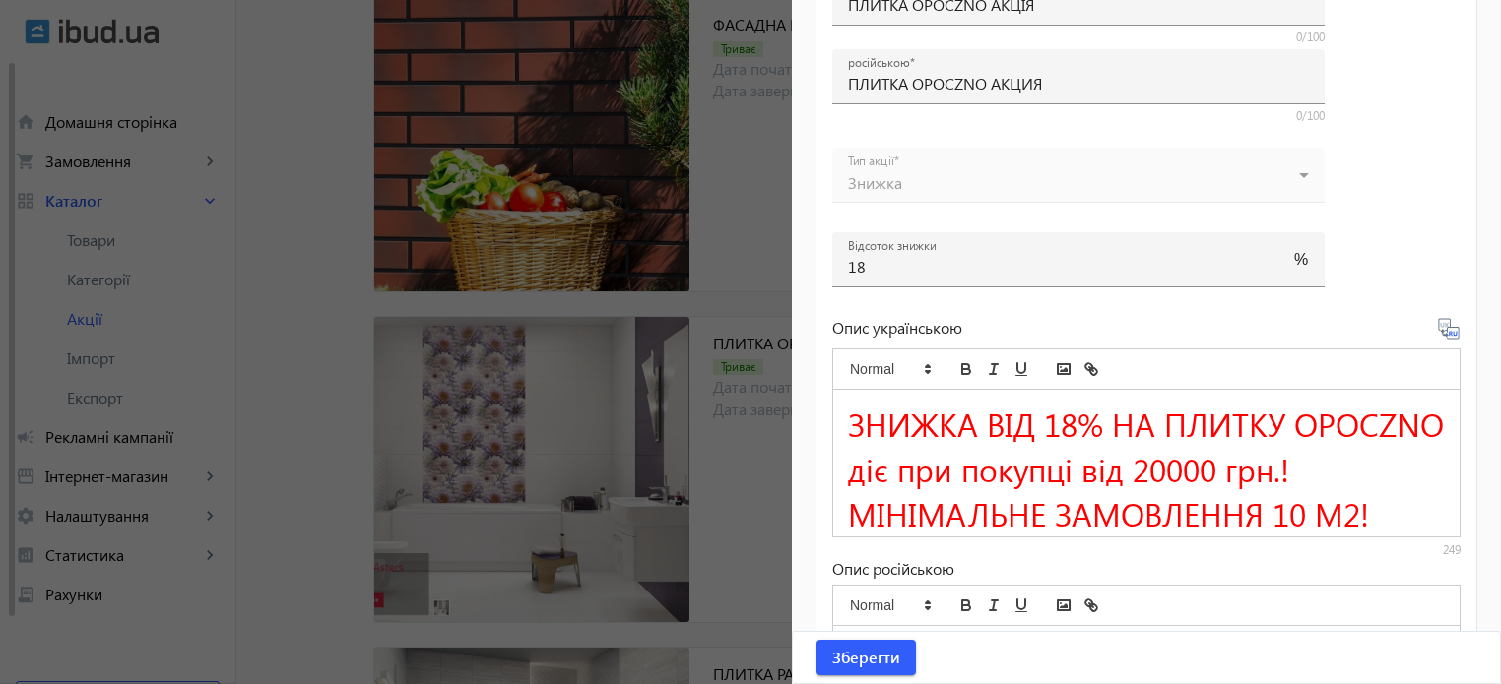
click at [729, 195] on div at bounding box center [750, 342] width 1501 height 684
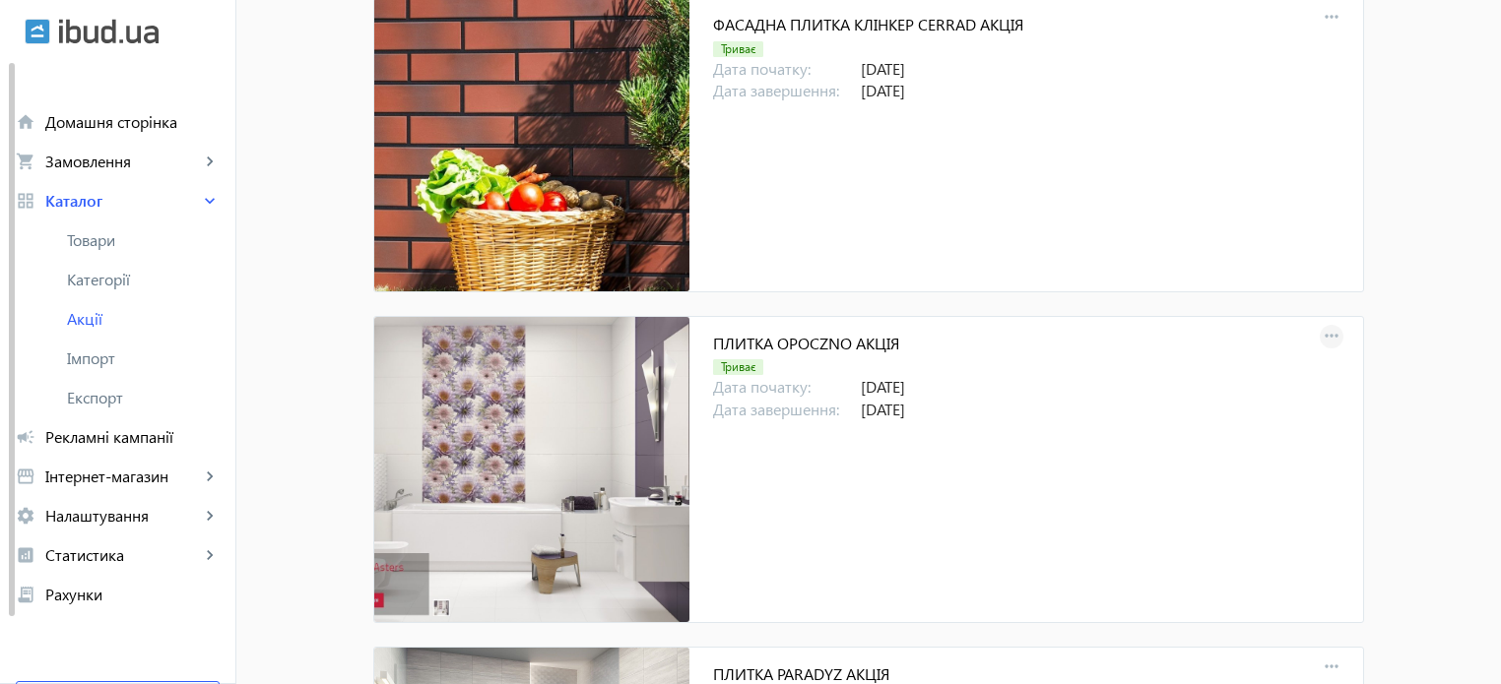
click at [1333, 338] on mat-icon "more_horiz" at bounding box center [1332, 337] width 28 height 28
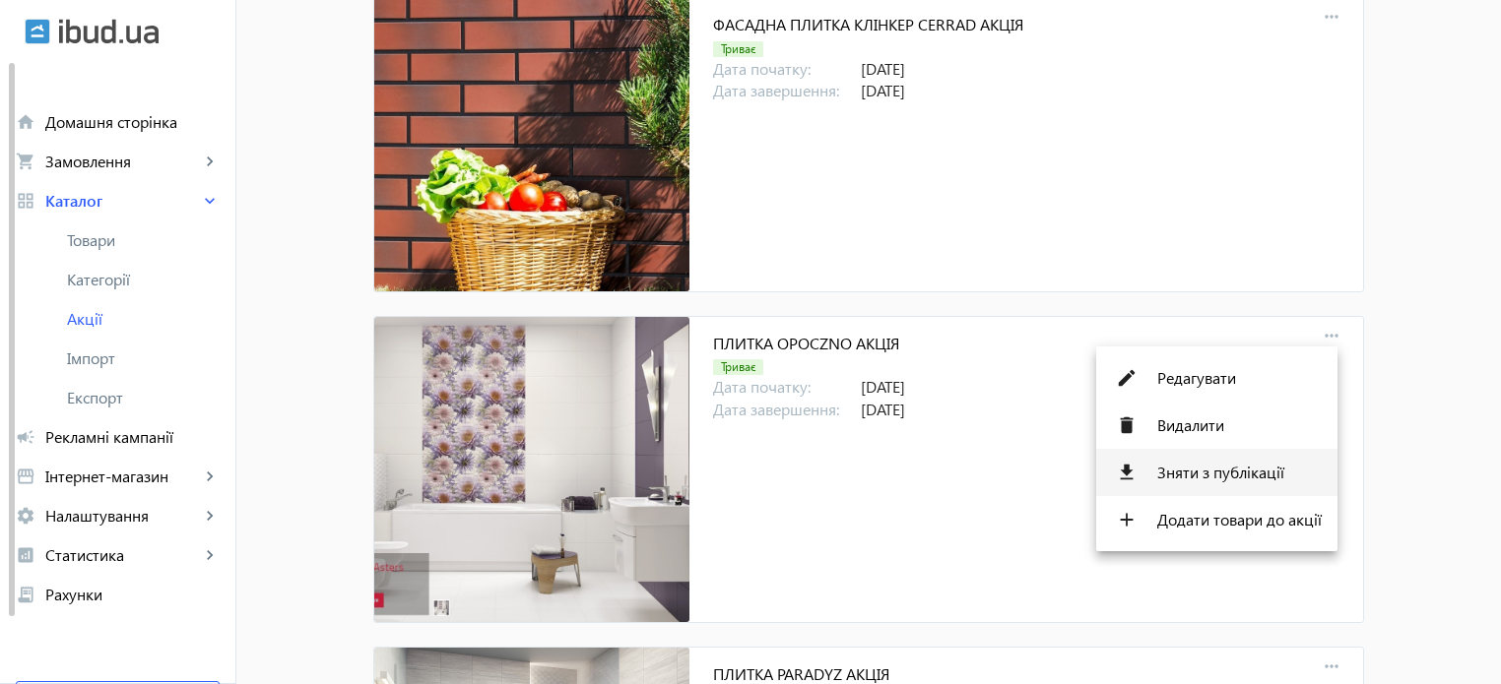
click at [1215, 477] on span "Зняти з публікації" at bounding box center [1239, 473] width 164 height 16
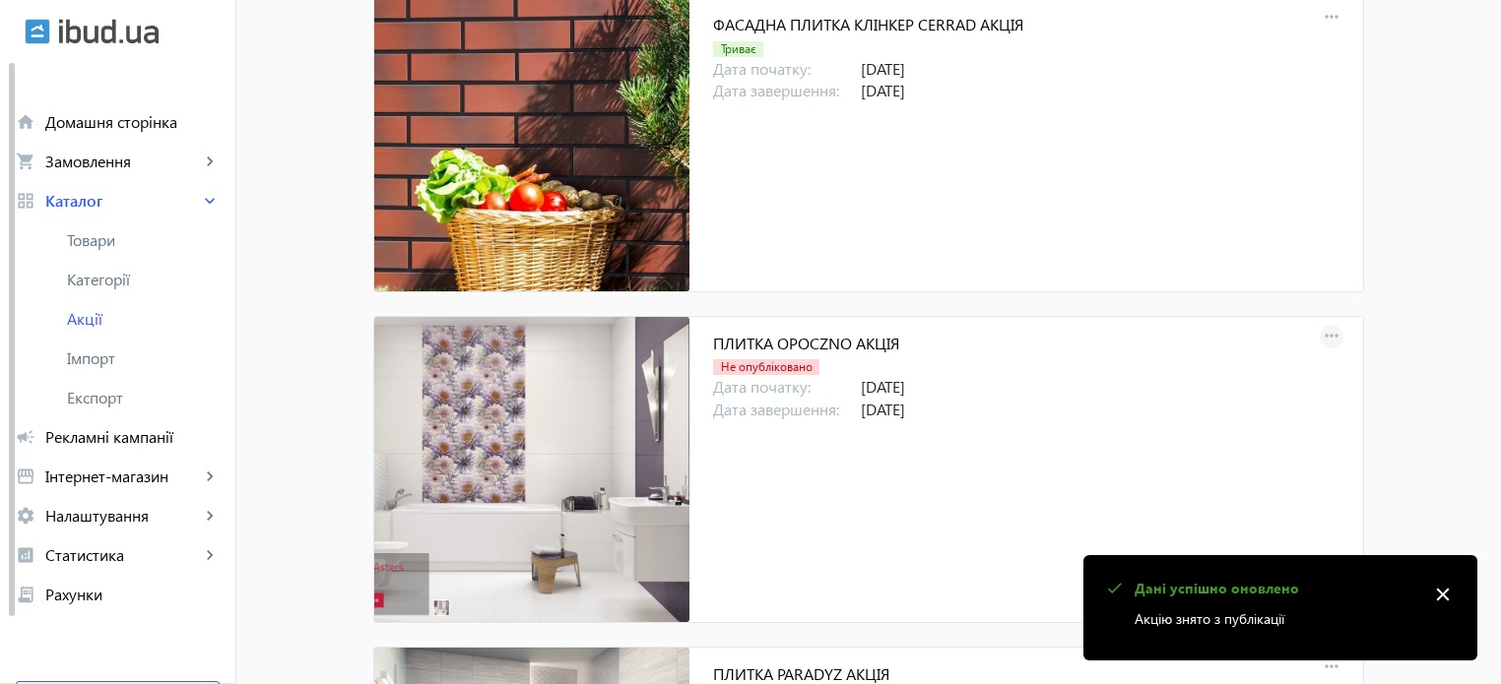
click at [1331, 335] on mat-icon "more_horiz" at bounding box center [1332, 337] width 28 height 28
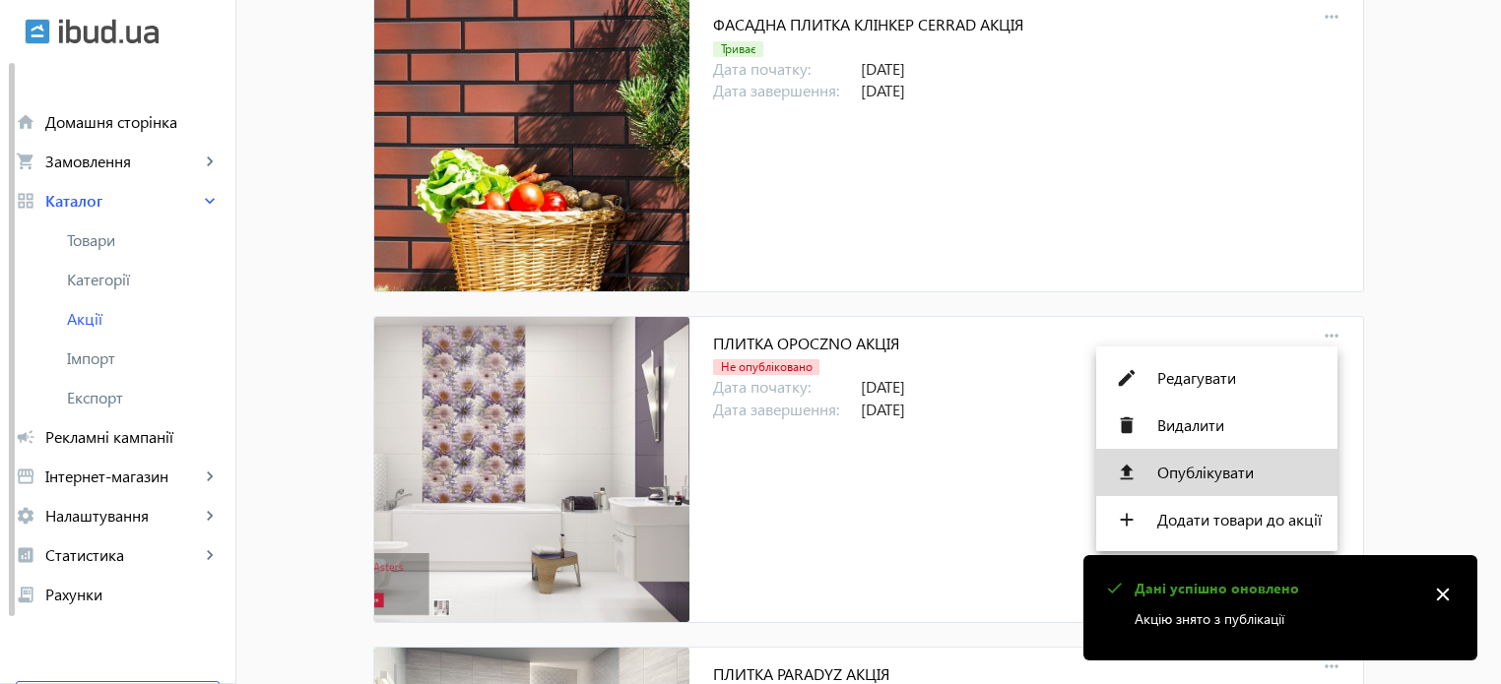
click at [1246, 472] on span "Опублікувати" at bounding box center [1239, 473] width 164 height 16
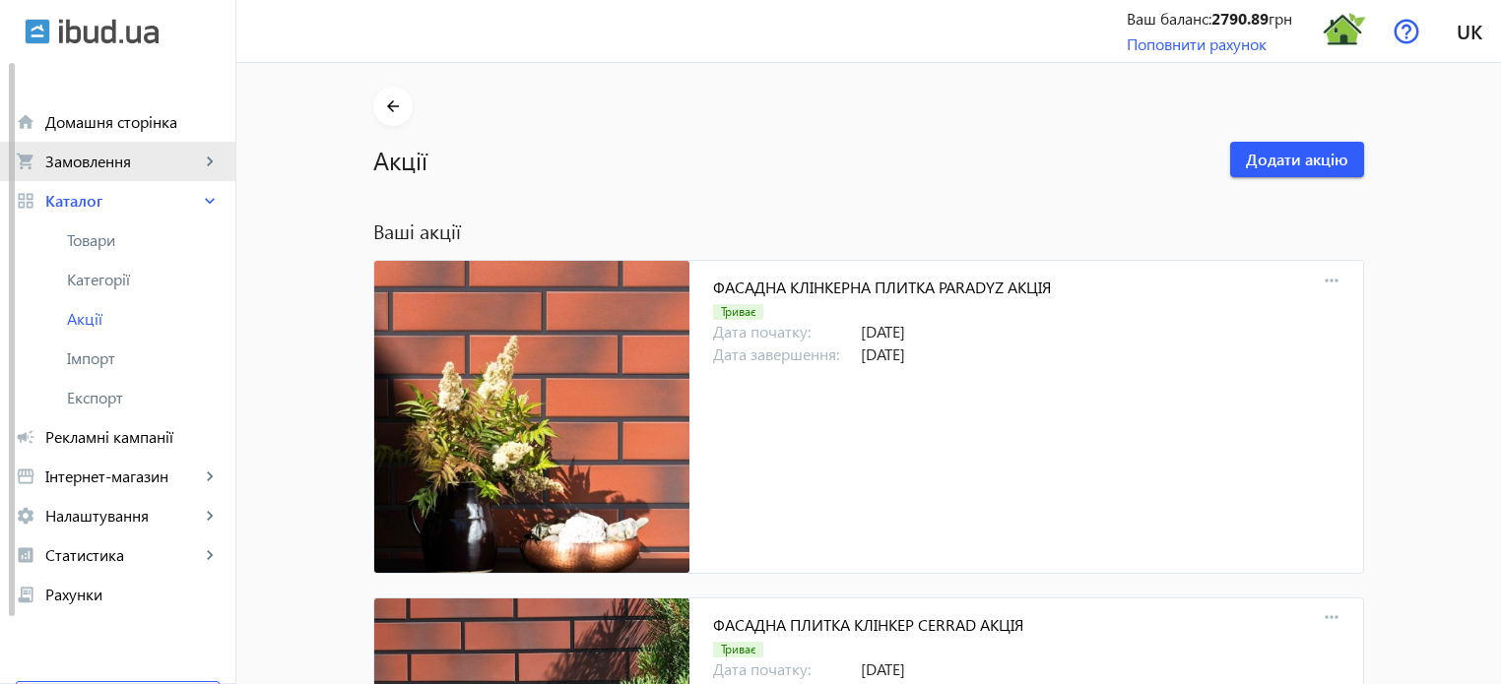
click at [98, 167] on span "Замовлення" at bounding box center [122, 162] width 155 height 20
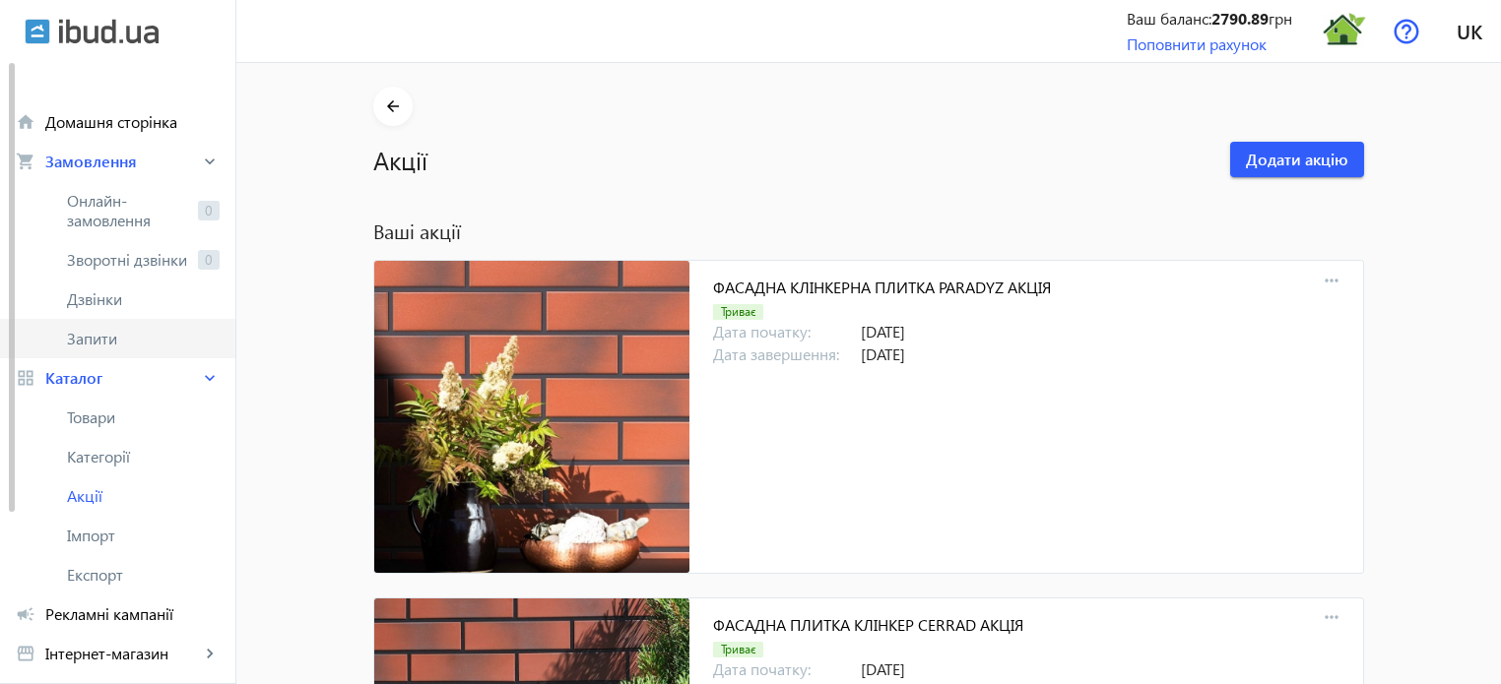
click at [99, 345] on span "Запити" at bounding box center [143, 339] width 153 height 20
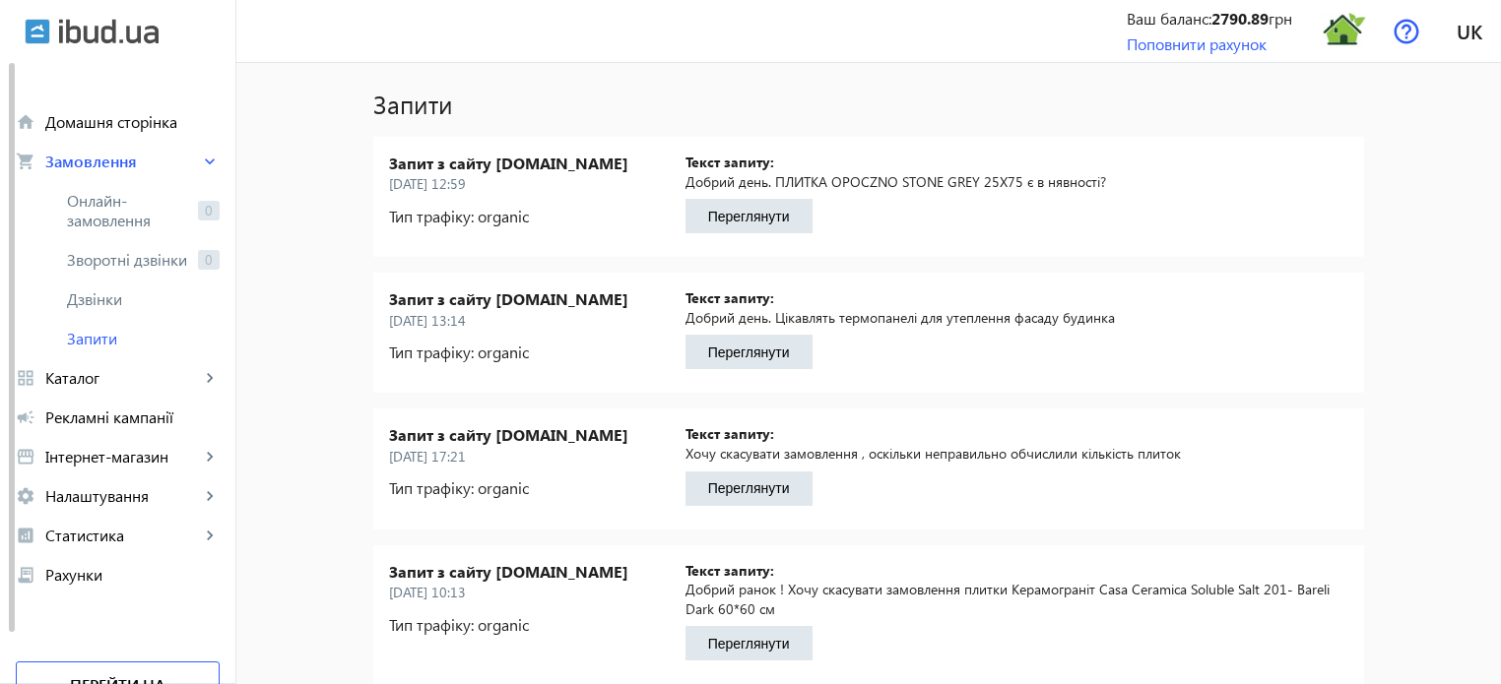
click at [741, 221] on button "Переглянути" at bounding box center [748, 216] width 127 height 34
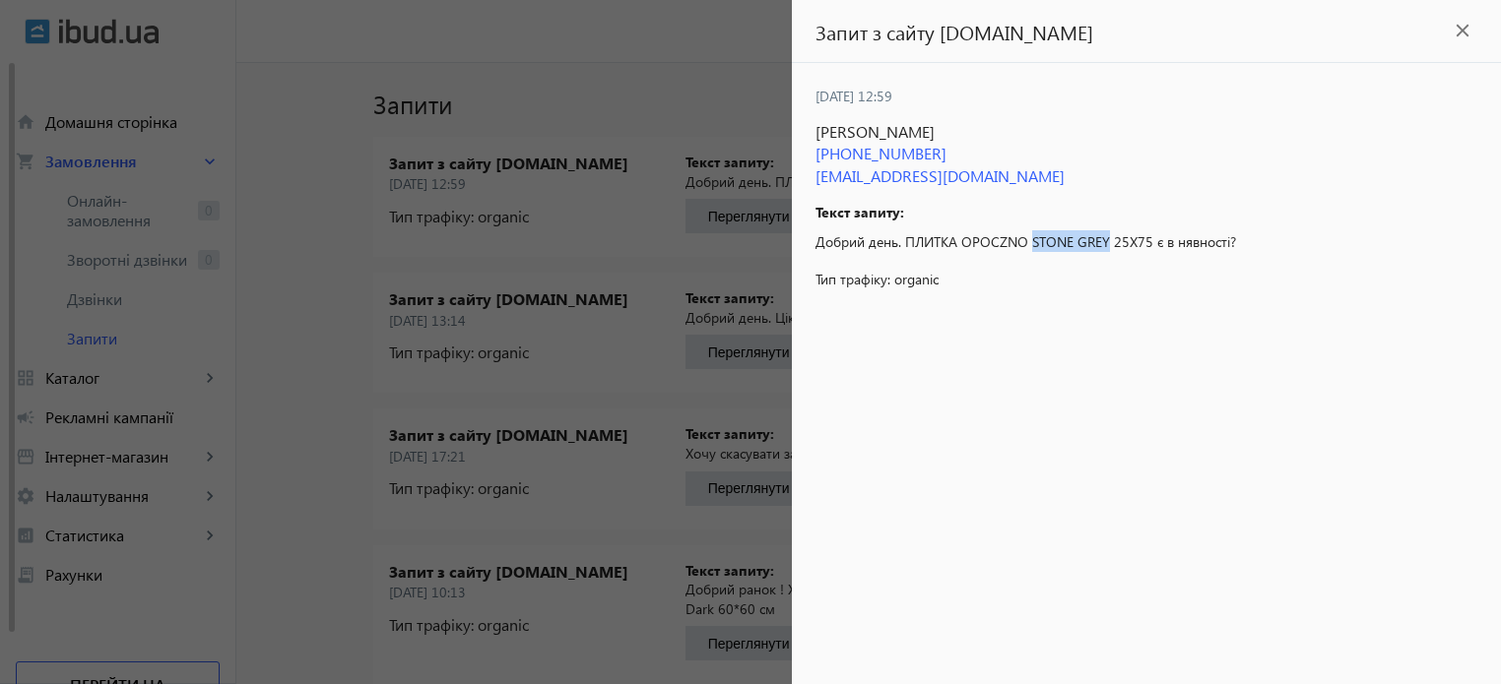
drag, startPoint x: 1032, startPoint y: 239, endPoint x: 1107, endPoint y: 241, distance: 74.9
click at [1107, 241] on span "Добрий день. ПЛИТКА OPOCZNO STONE GREY 25X75 є в нявності?" at bounding box center [1025, 241] width 421 height 19
copy span "STONE GREY"
click at [1460, 25] on mat-icon "close" at bounding box center [1463, 31] width 30 height 30
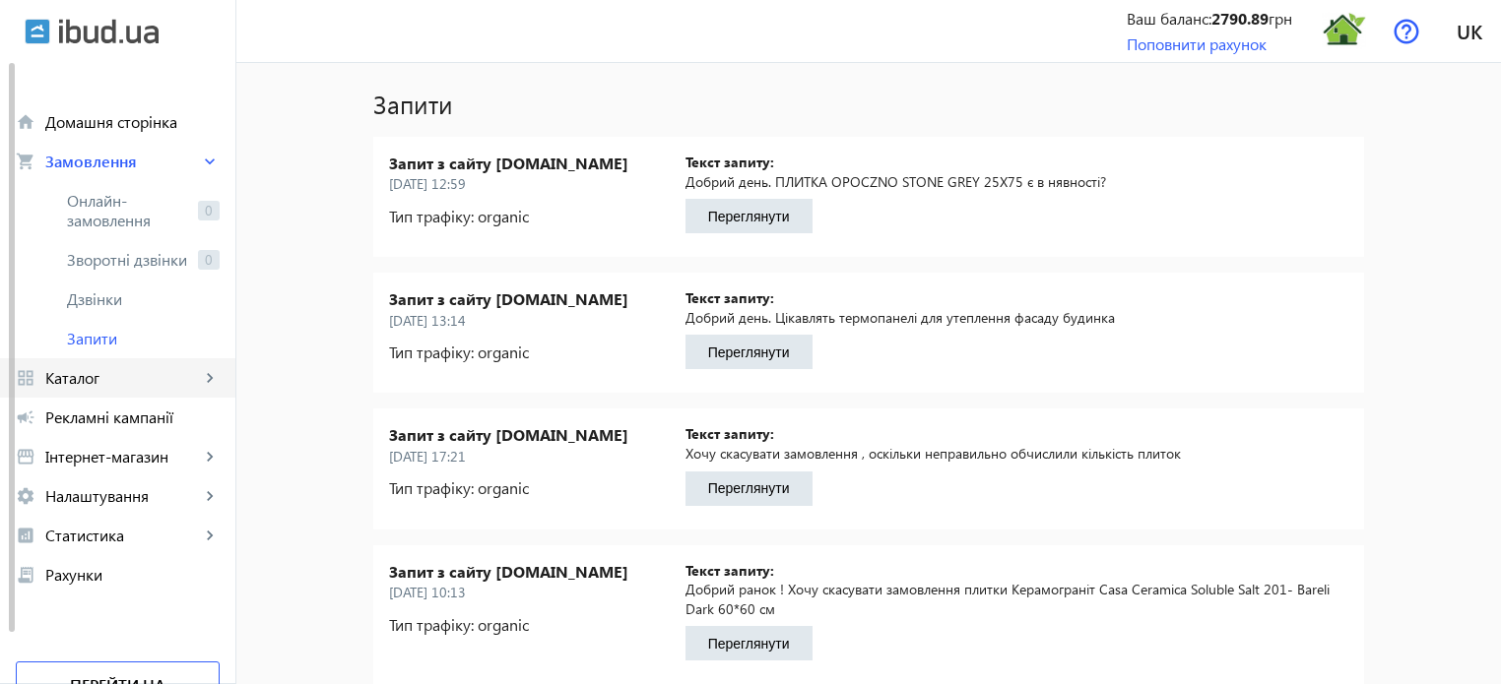
click at [120, 379] on span "Каталог" at bounding box center [122, 378] width 155 height 20
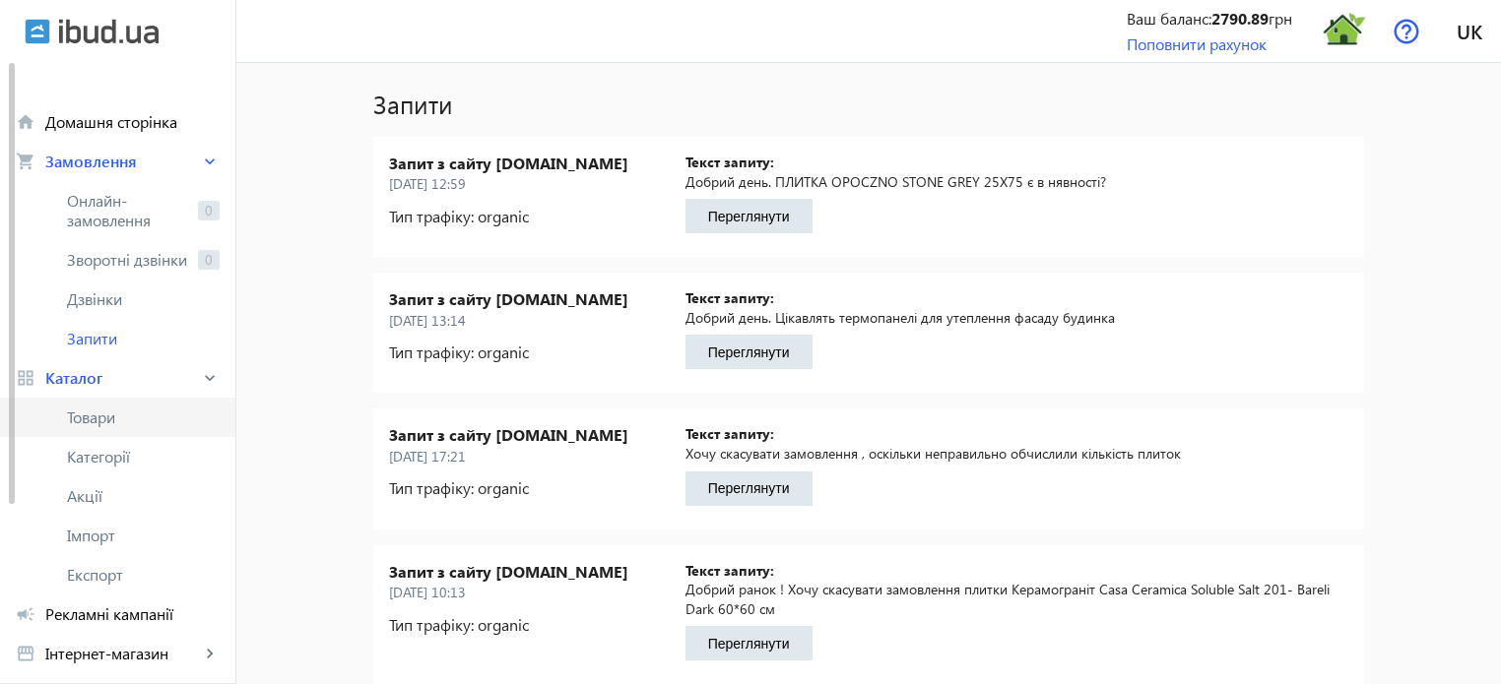
click at [124, 422] on span "Товари" at bounding box center [143, 418] width 153 height 20
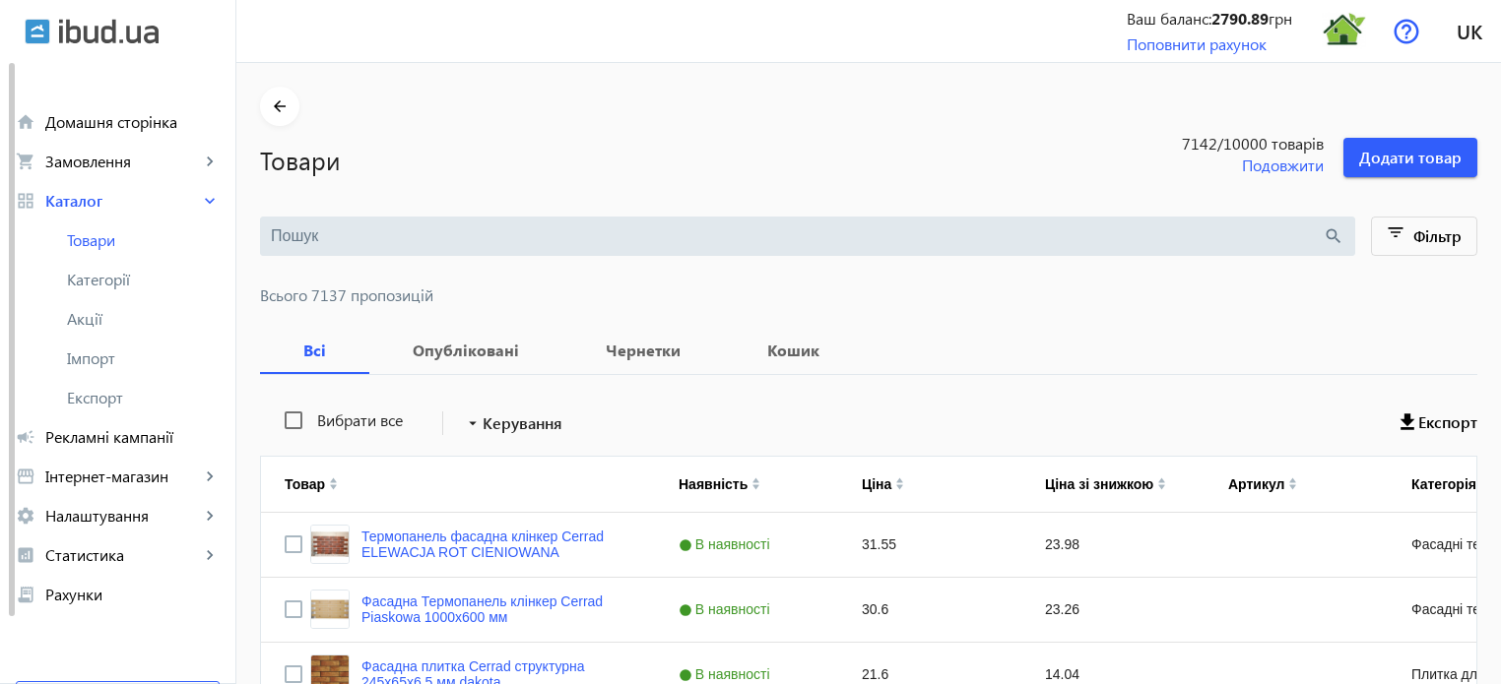
click at [294, 239] on input "search" at bounding box center [797, 237] width 1052 height 22
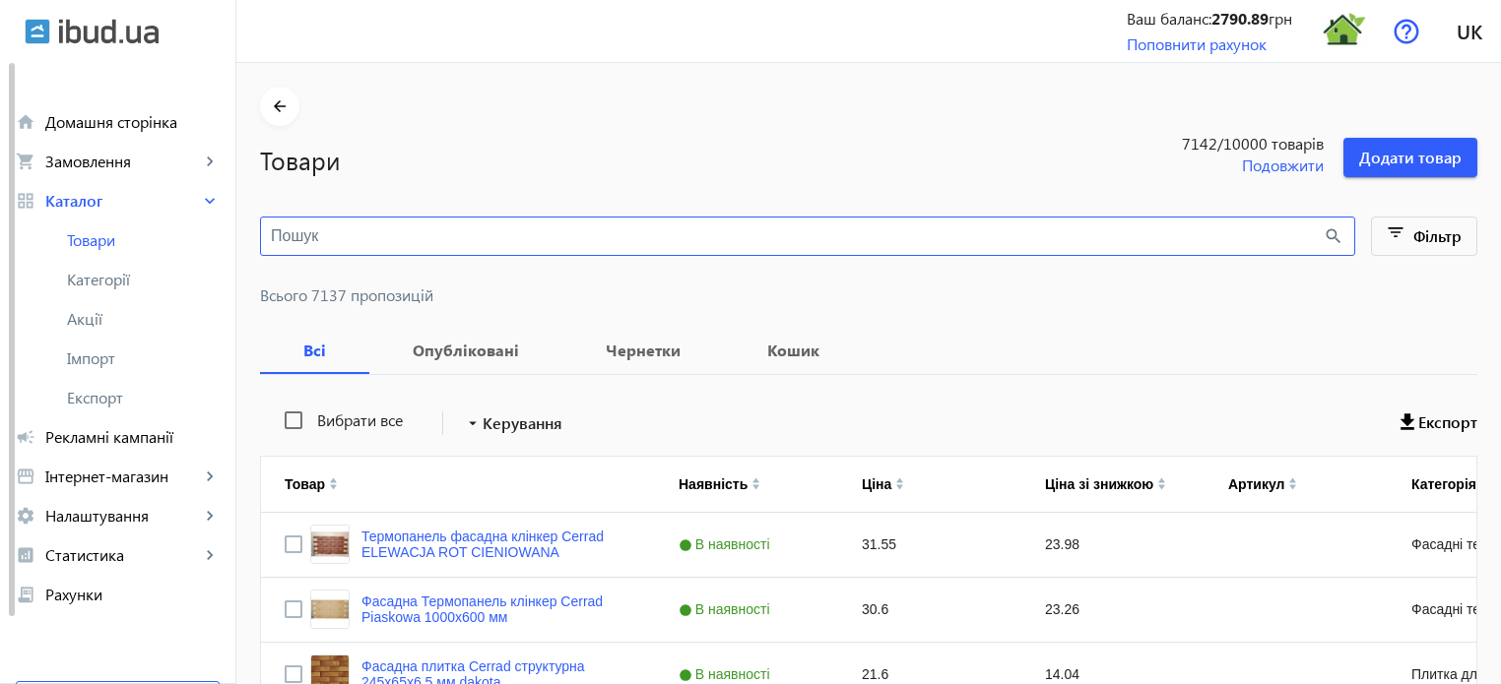
paste input "STONE GREY"
type input "STONE GREY"
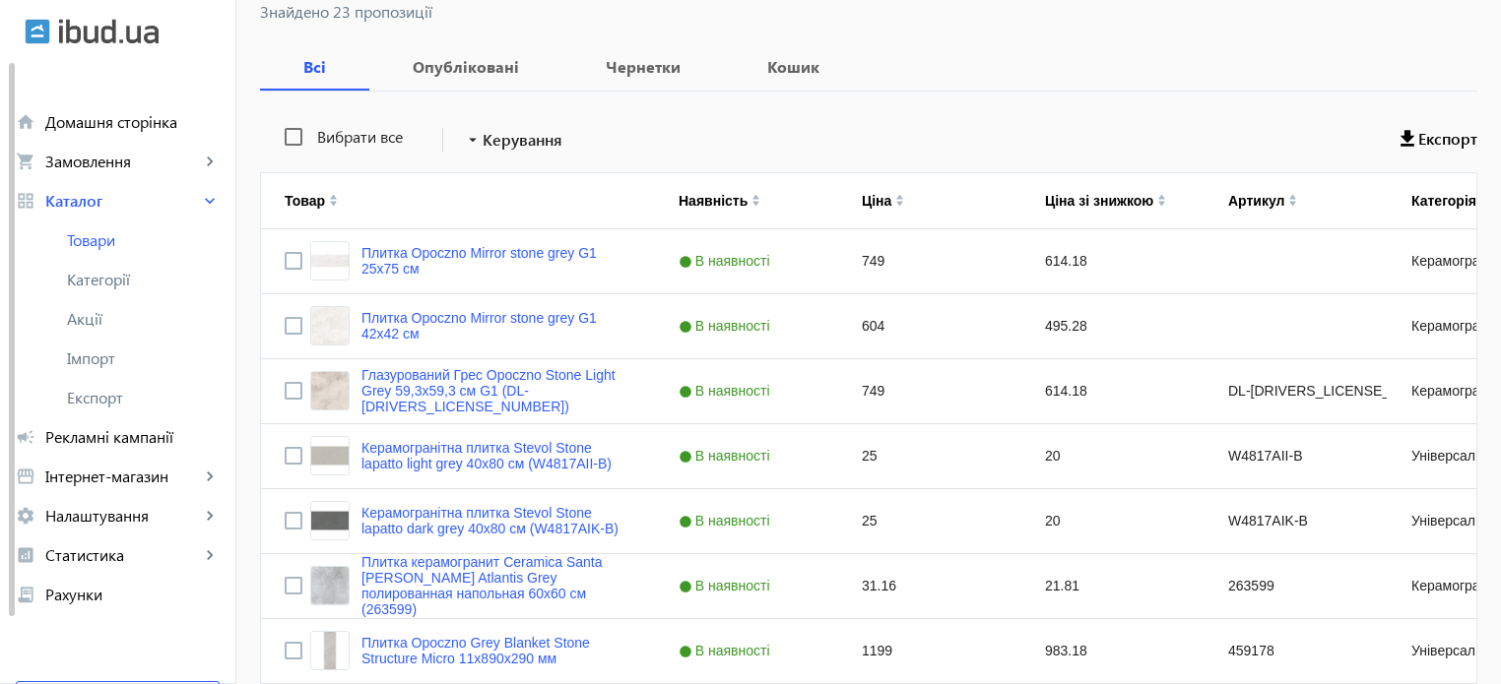
scroll to position [394, 0]
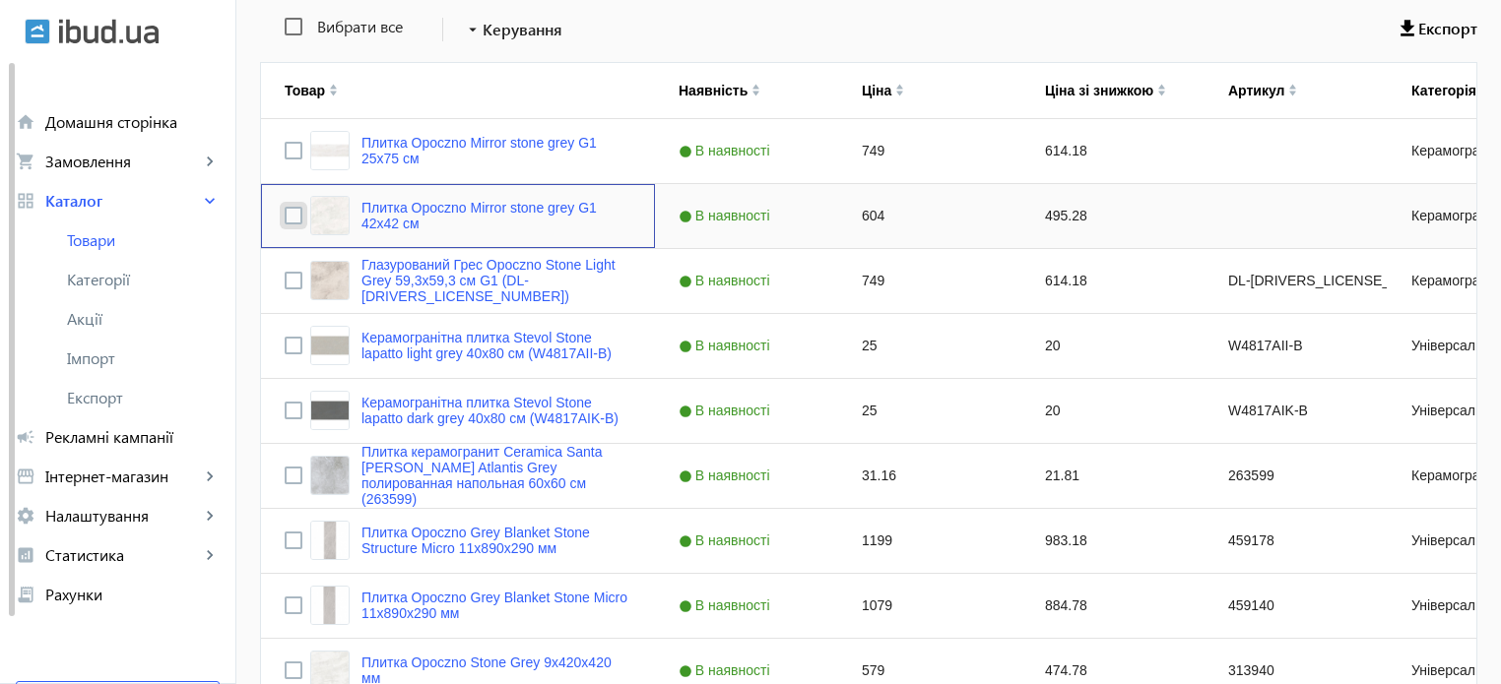
click at [285, 215] on input "Press Space to toggle row selection (unchecked)" at bounding box center [294, 216] width 18 height 18
checkbox input "true"
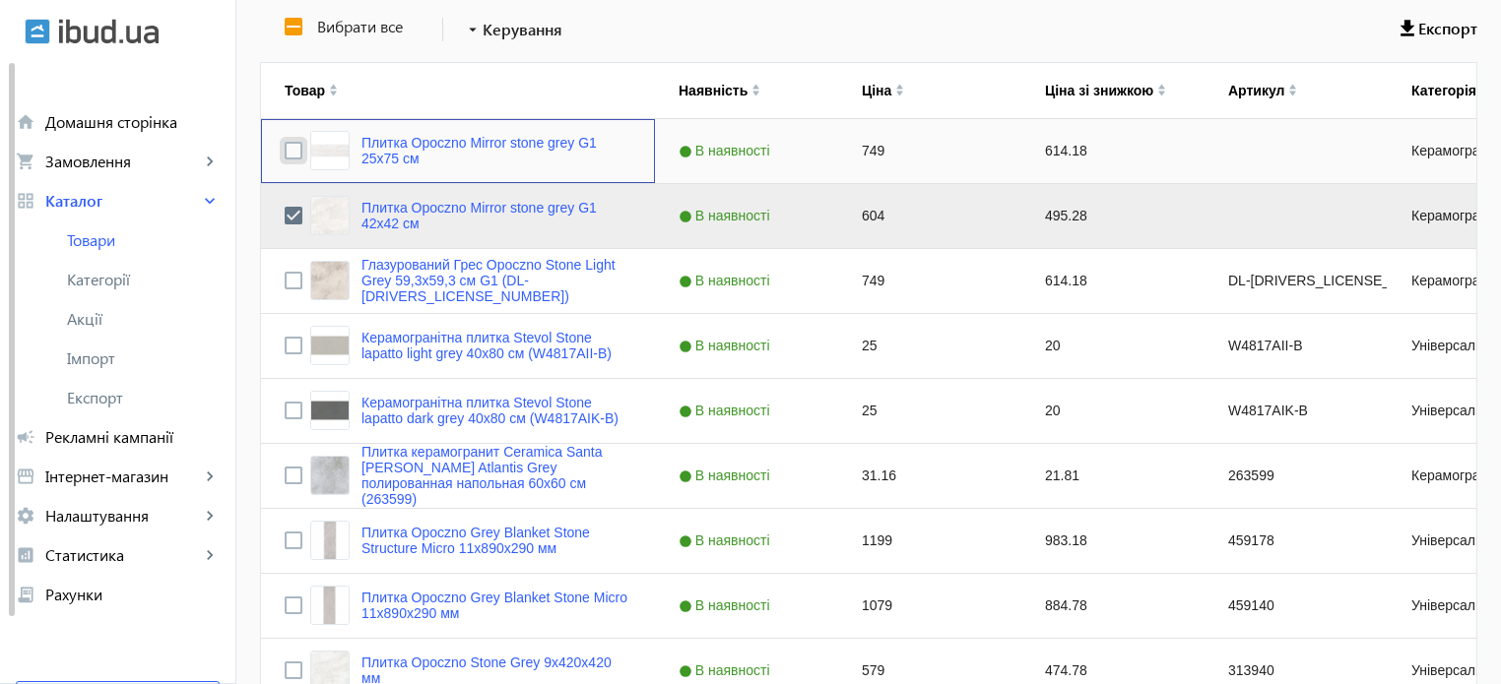
click at [285, 146] on input "Press Space to toggle row selection (unchecked)" at bounding box center [294, 151] width 18 height 18
checkbox input "true"
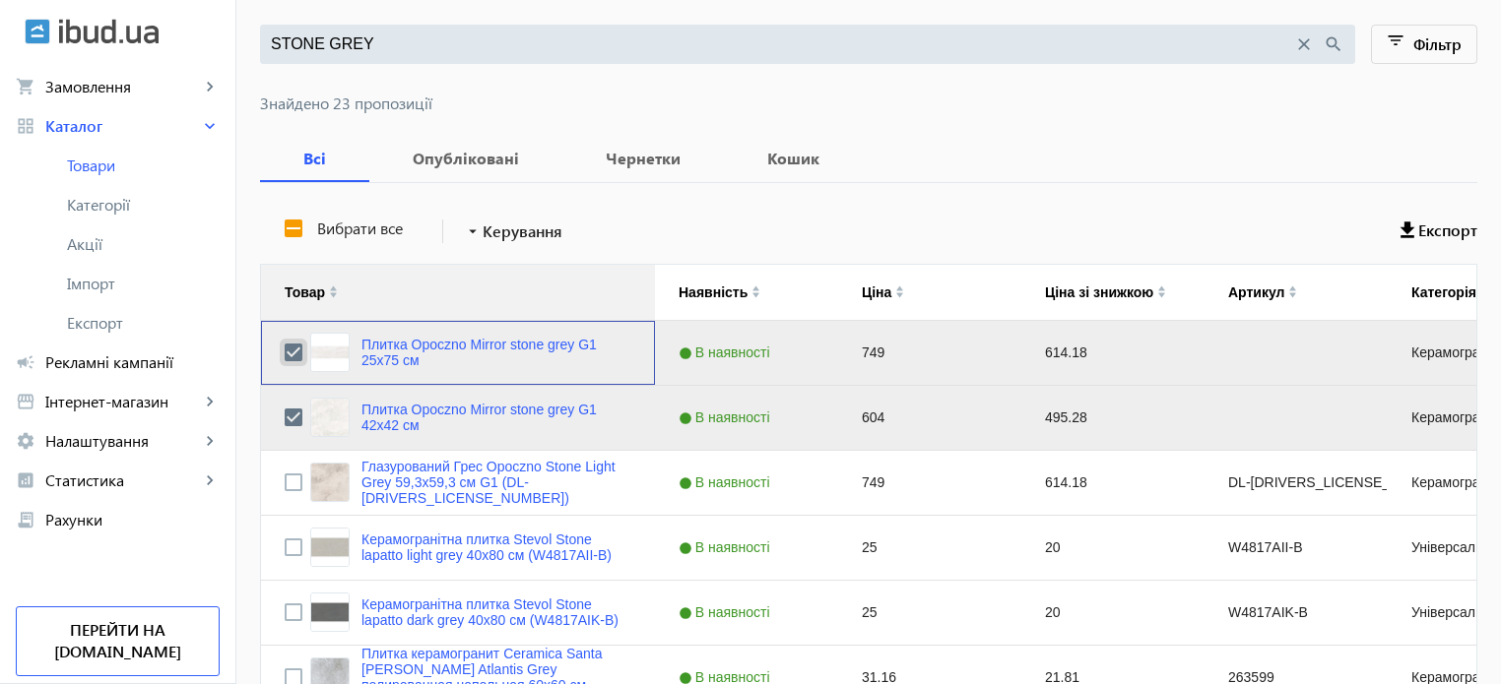
scroll to position [197, 0]
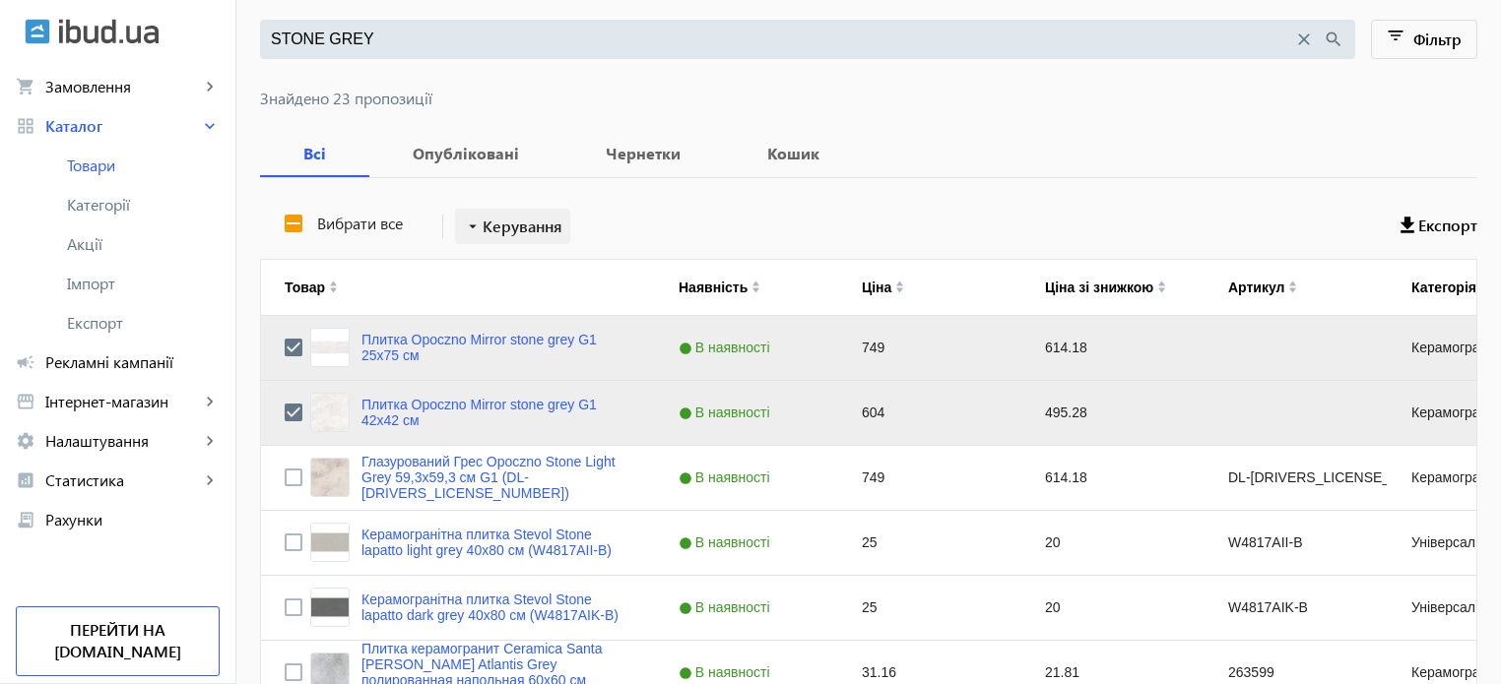
click at [463, 225] on mat-icon "arrow_drop_down" at bounding box center [473, 227] width 20 height 20
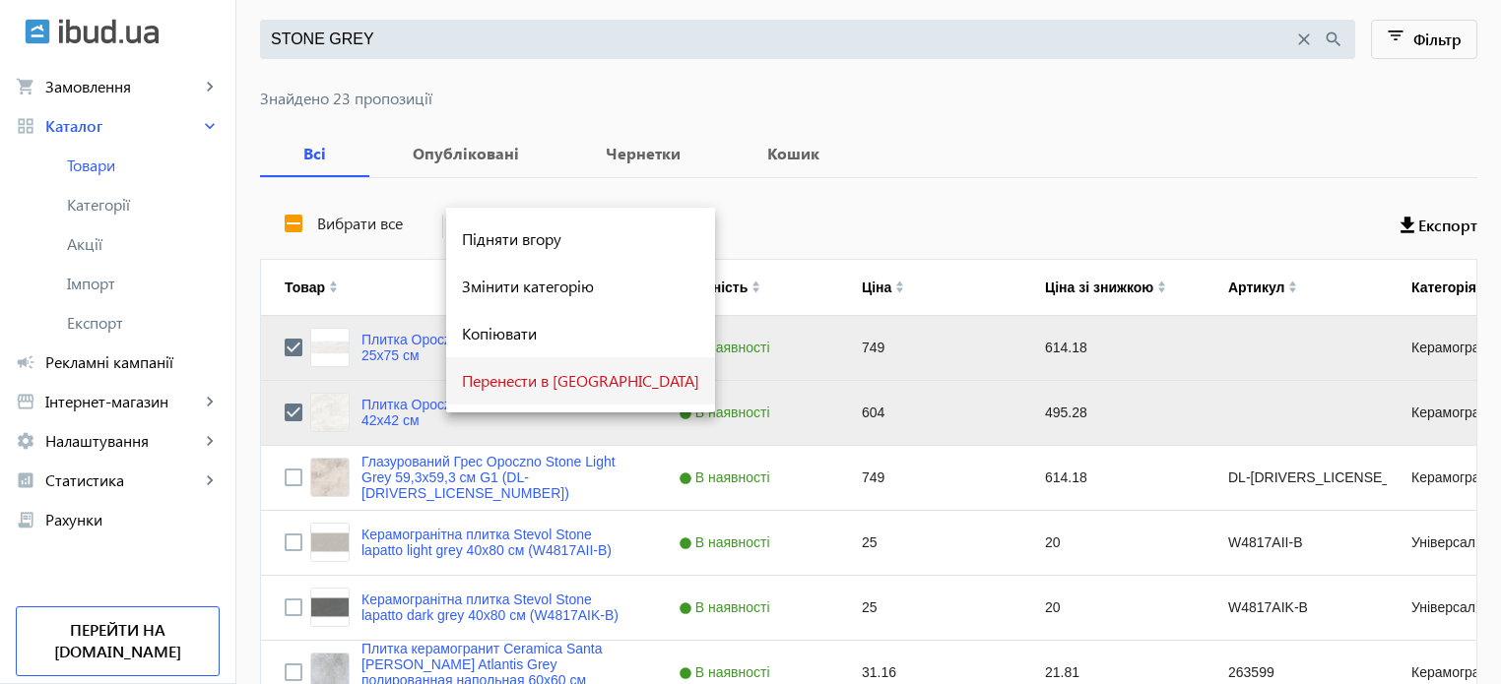
click at [520, 383] on span "Перенести в [GEOGRAPHIC_DATA]" at bounding box center [580, 381] width 237 height 16
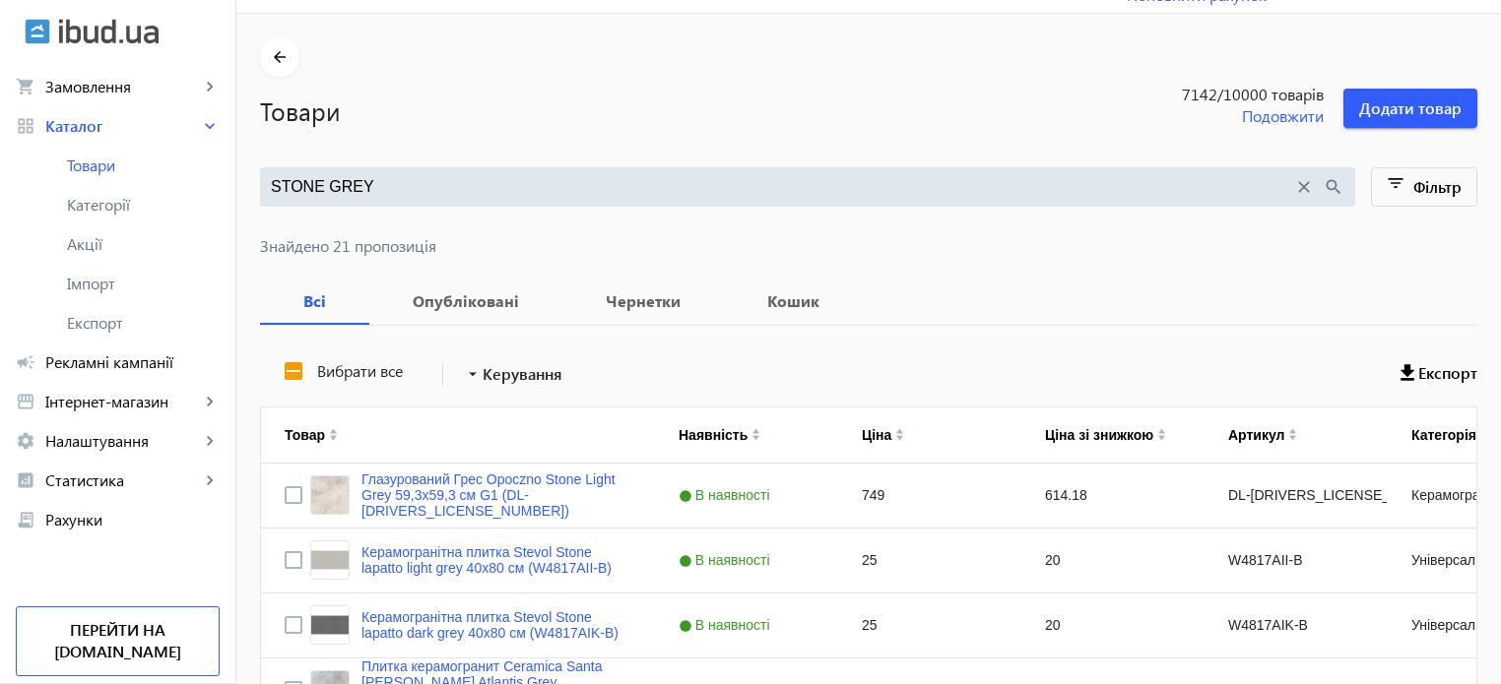
scroll to position [0, 0]
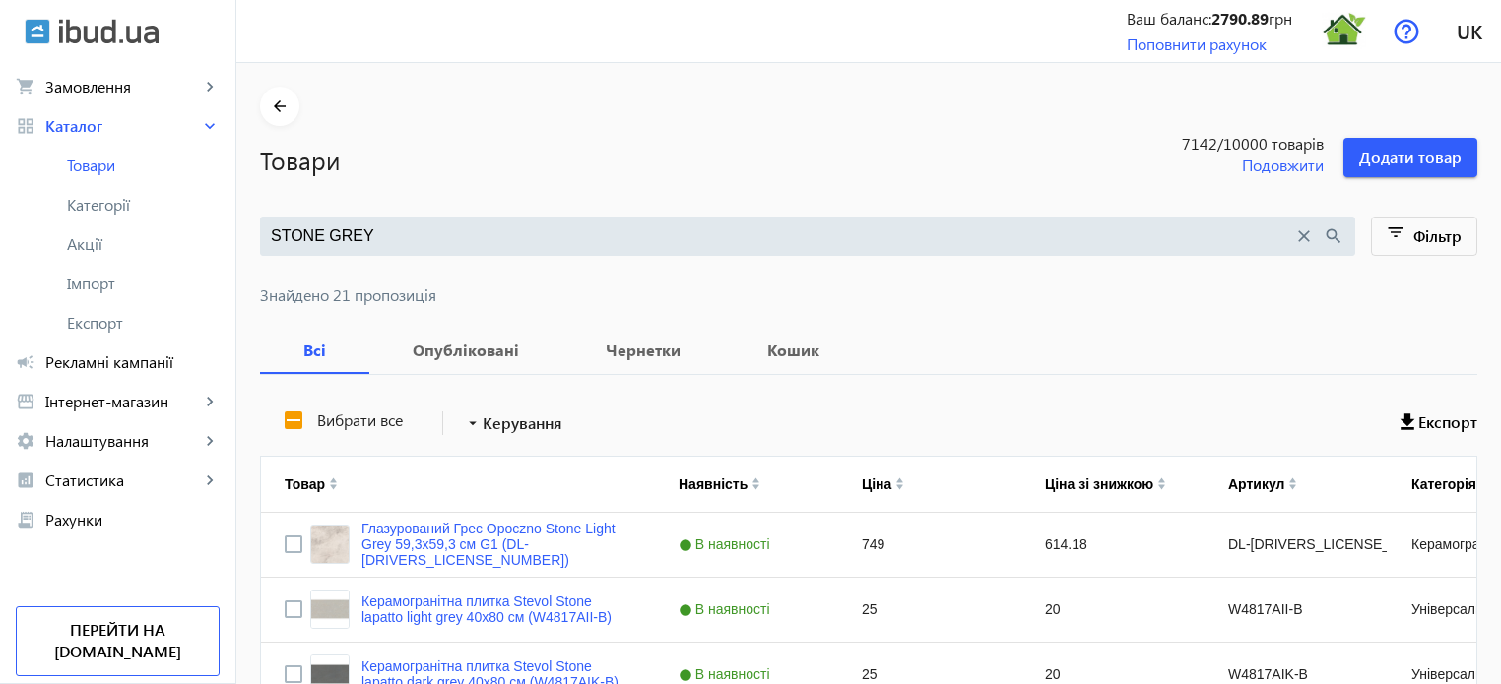
click at [1300, 235] on mat-icon "close" at bounding box center [1304, 237] width 22 height 22
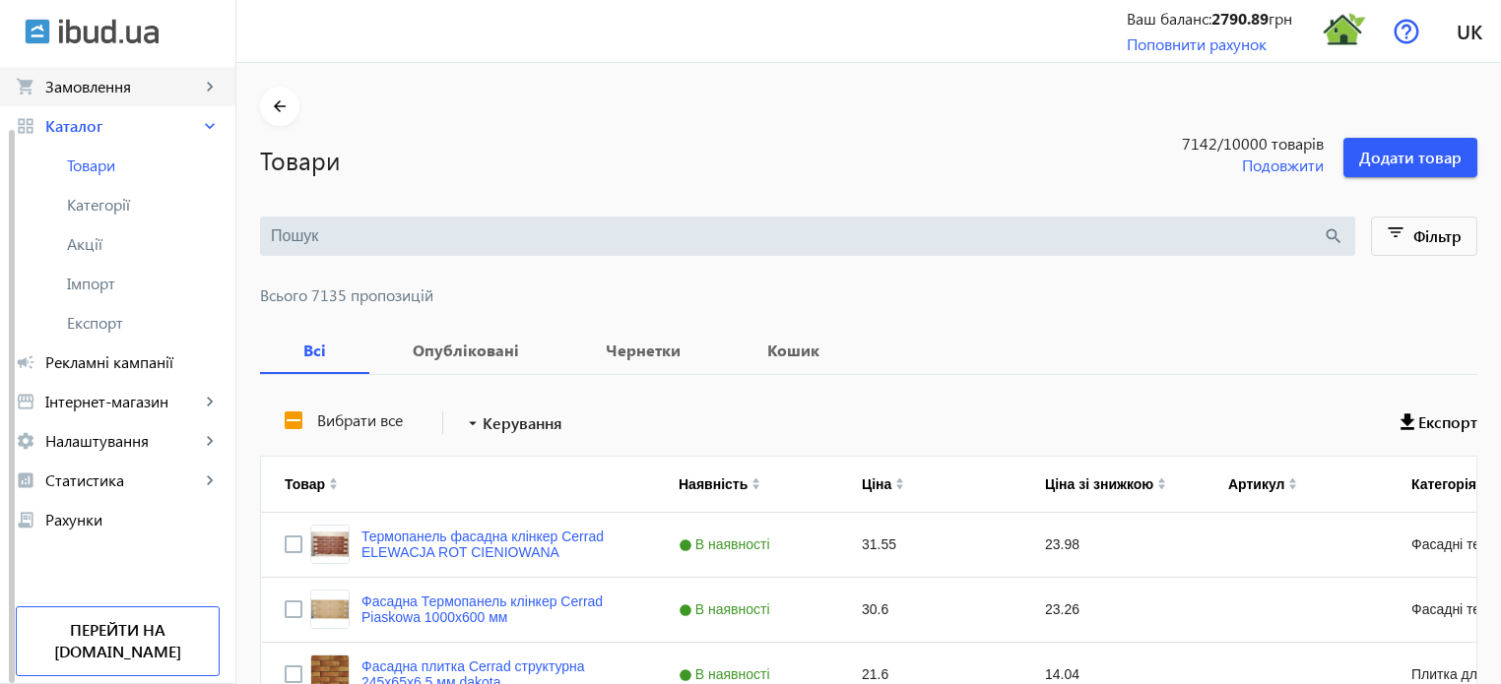
click at [116, 77] on span "Замовлення" at bounding box center [122, 87] width 155 height 20
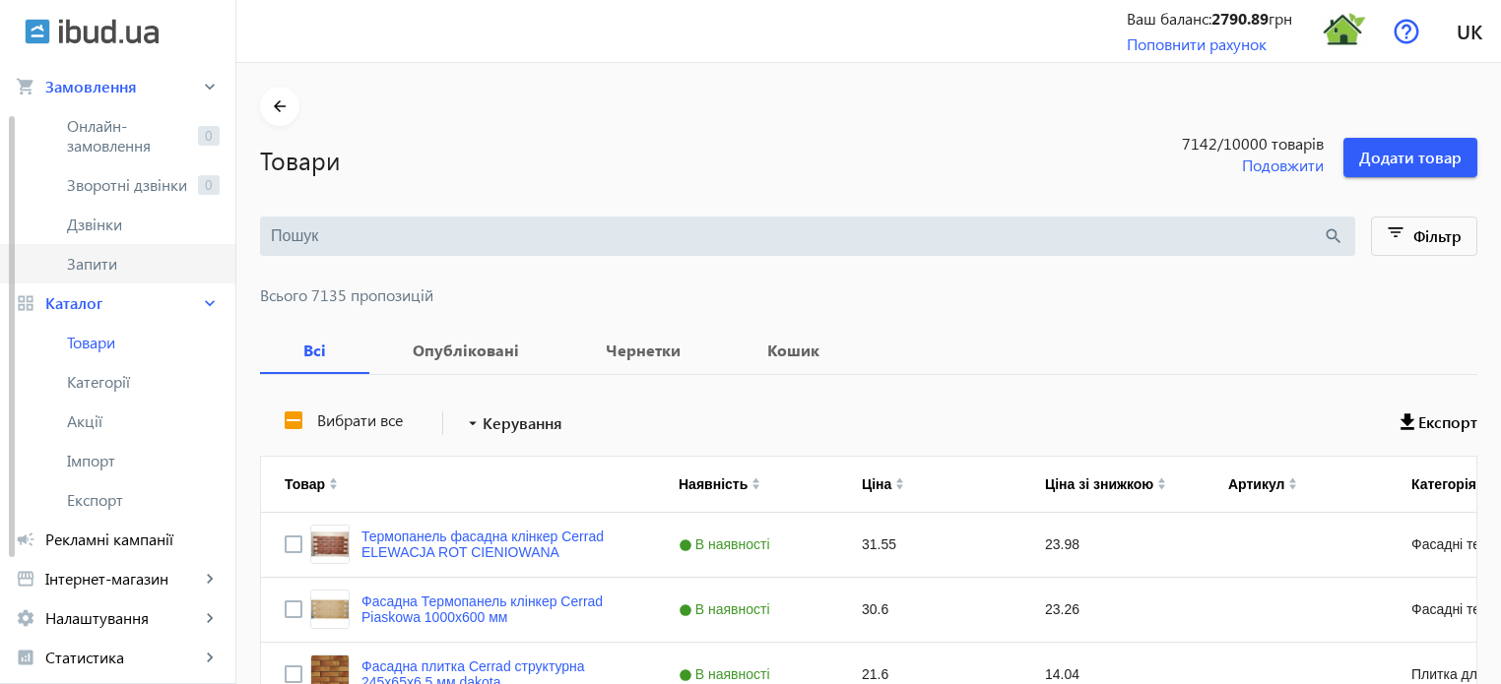
click at [101, 269] on span "Запити" at bounding box center [143, 264] width 153 height 20
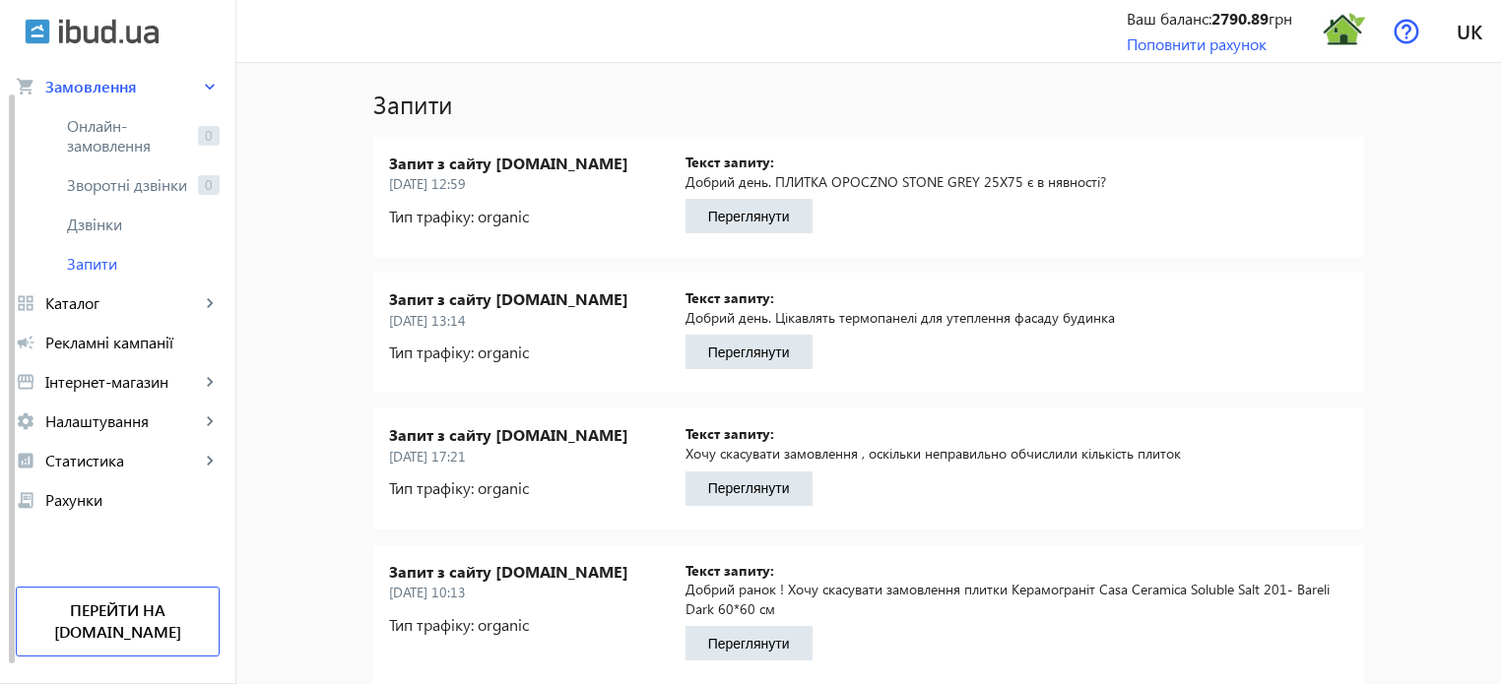
scroll to position [55, 0]
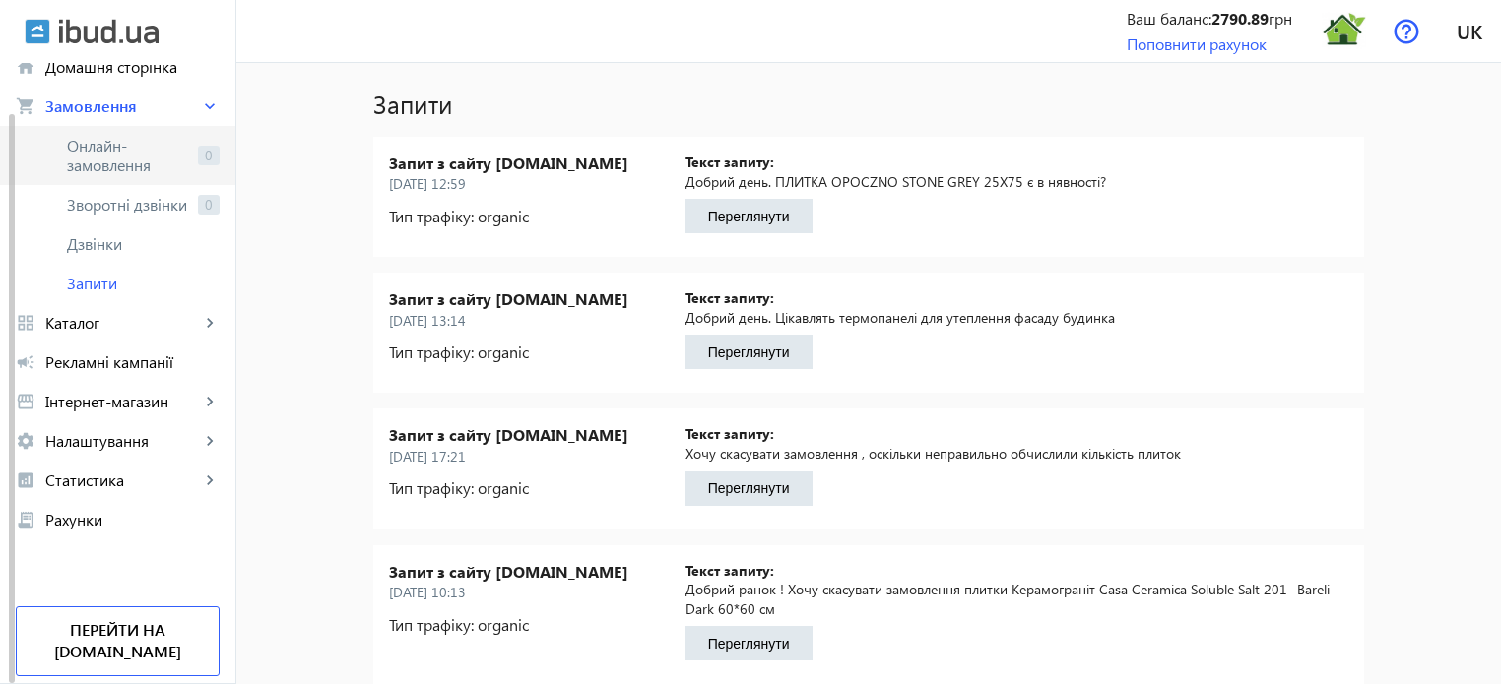
click at [115, 143] on span "Онлайн-замовлення" at bounding box center [128, 155] width 123 height 39
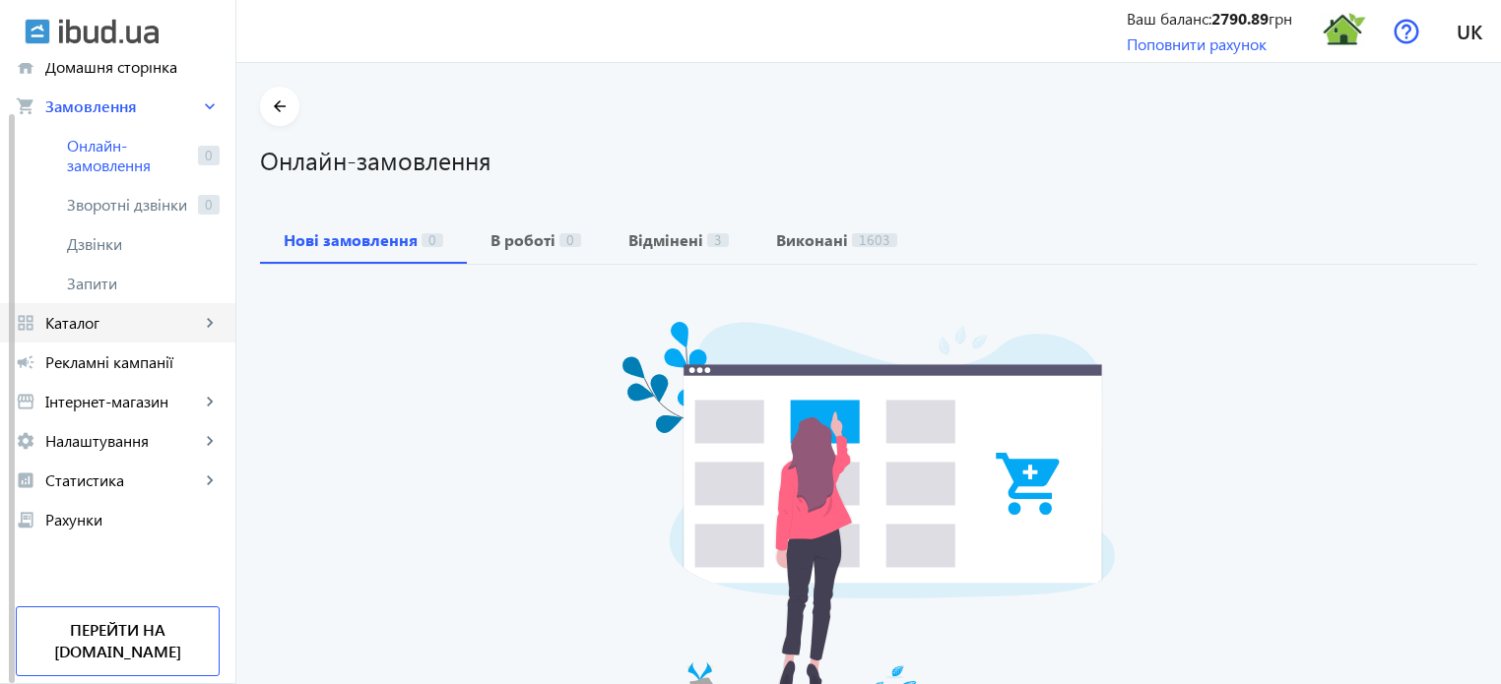
click at [120, 324] on span "Каталог" at bounding box center [122, 323] width 155 height 20
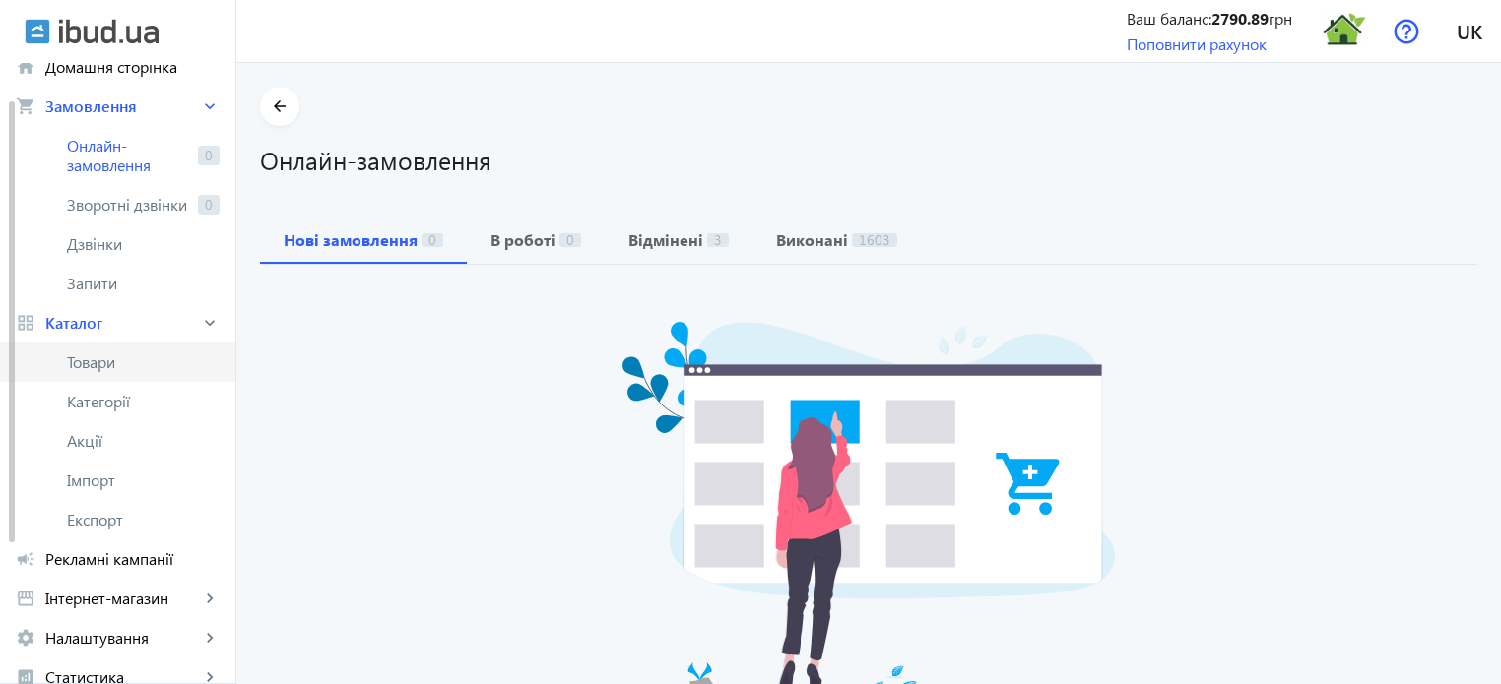
click at [94, 370] on span "Товари" at bounding box center [143, 363] width 153 height 20
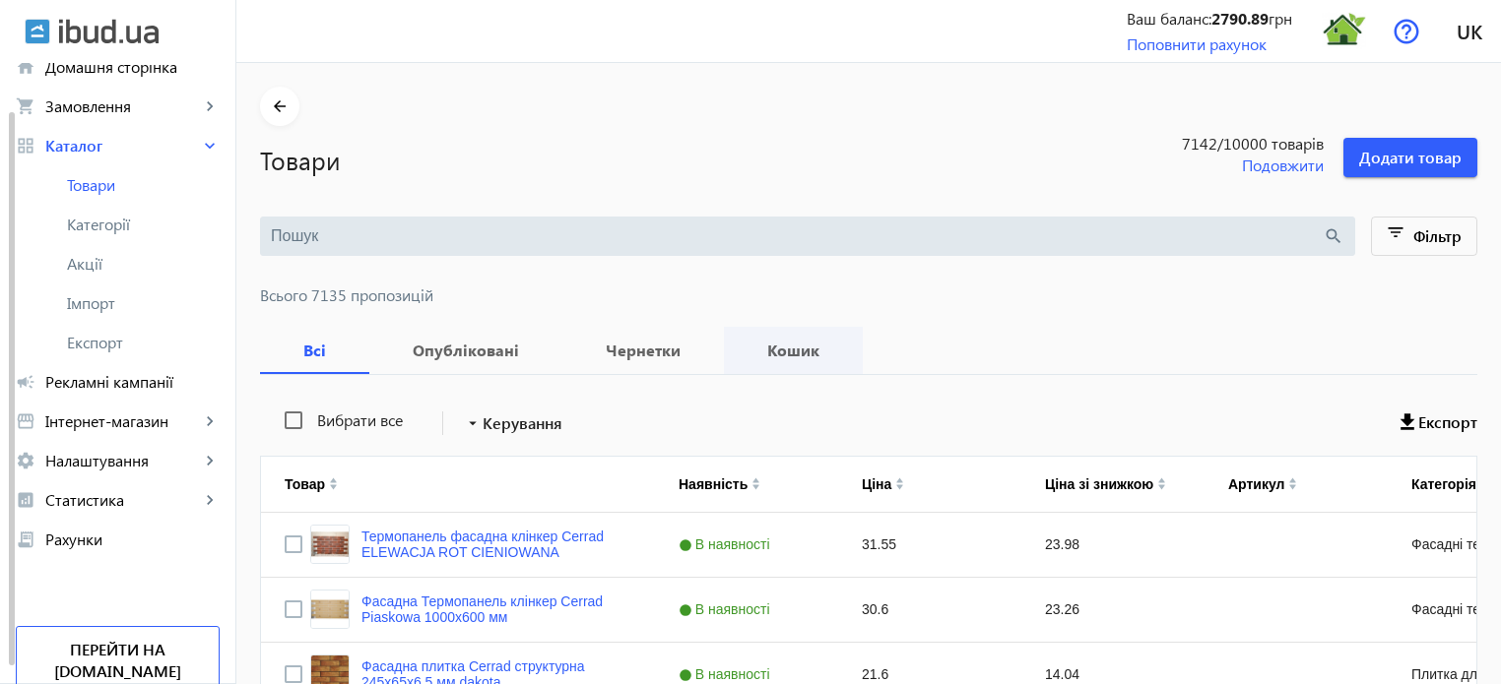
click at [776, 349] on b "Кошик" at bounding box center [794, 351] width 92 height 16
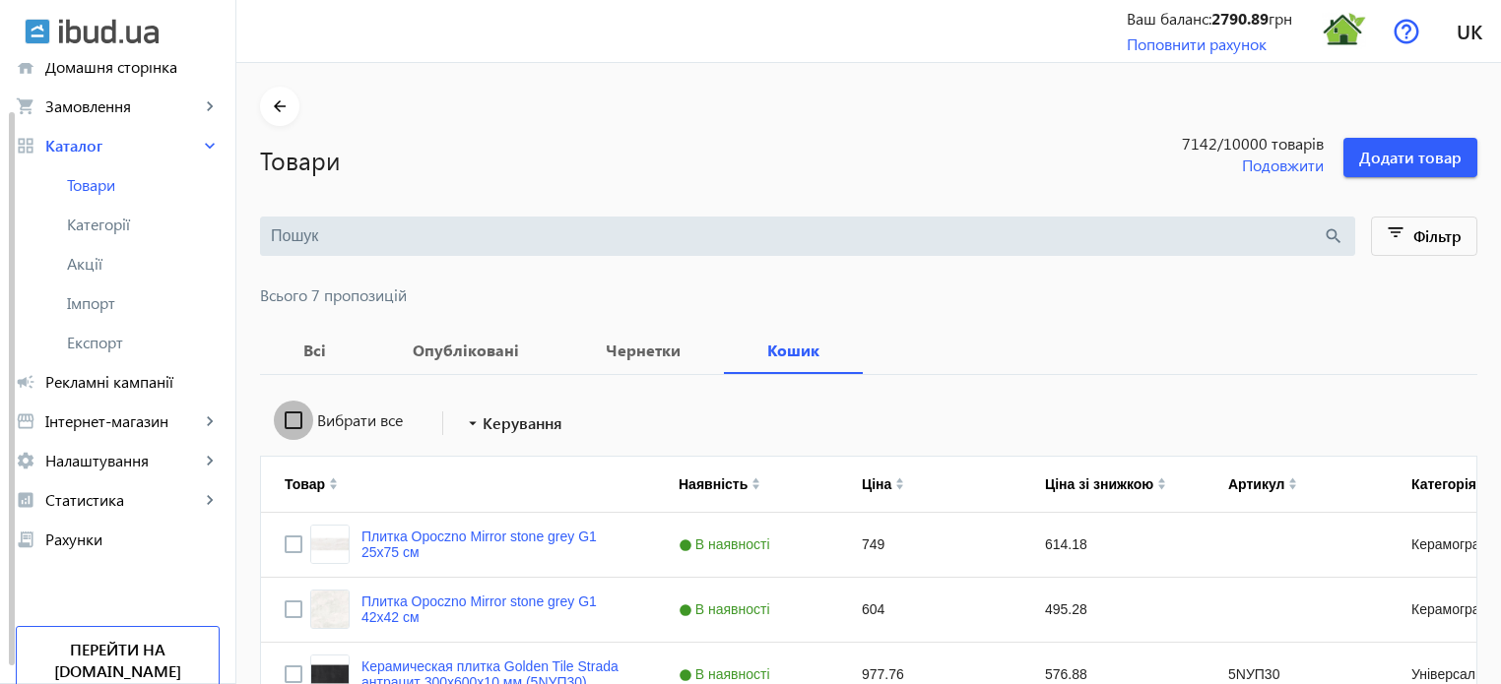
click at [281, 420] on input "Вибрати все" at bounding box center [293, 420] width 39 height 39
checkbox input "true"
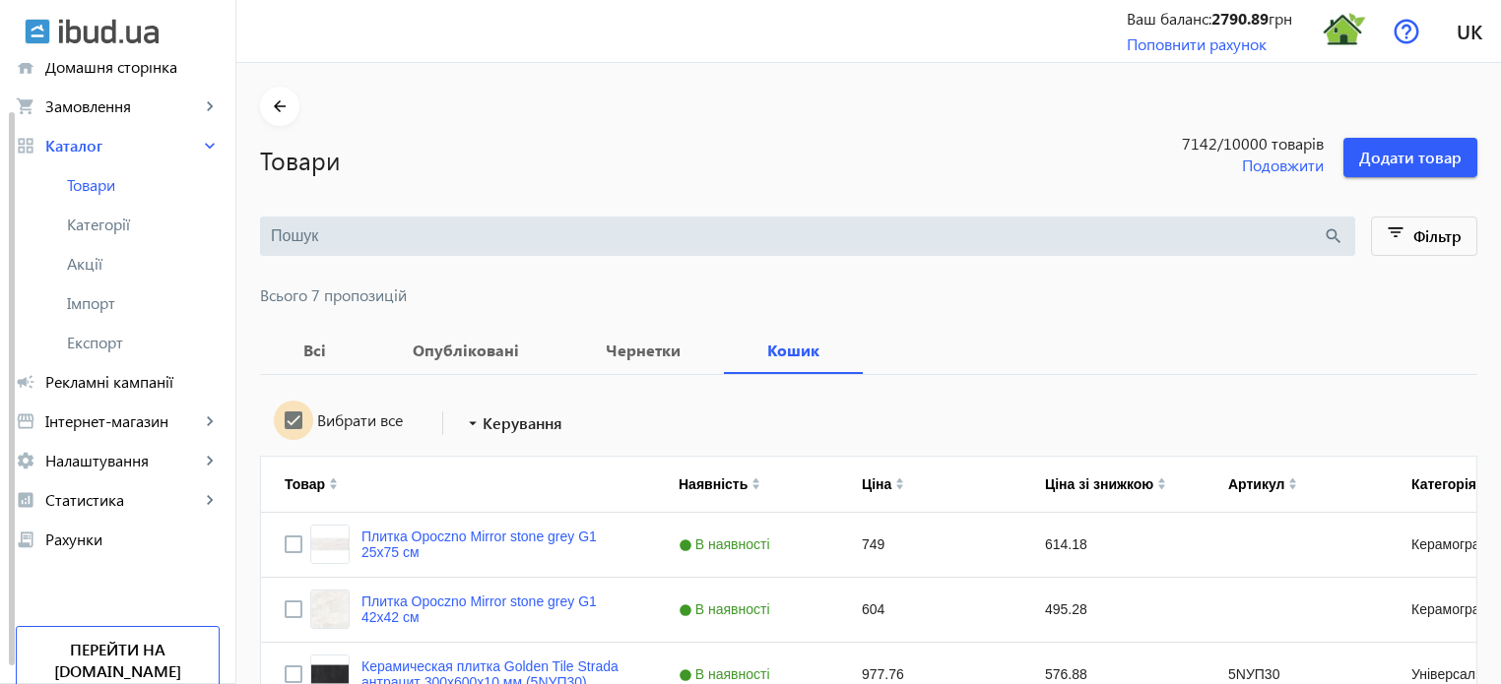
checkbox input "true"
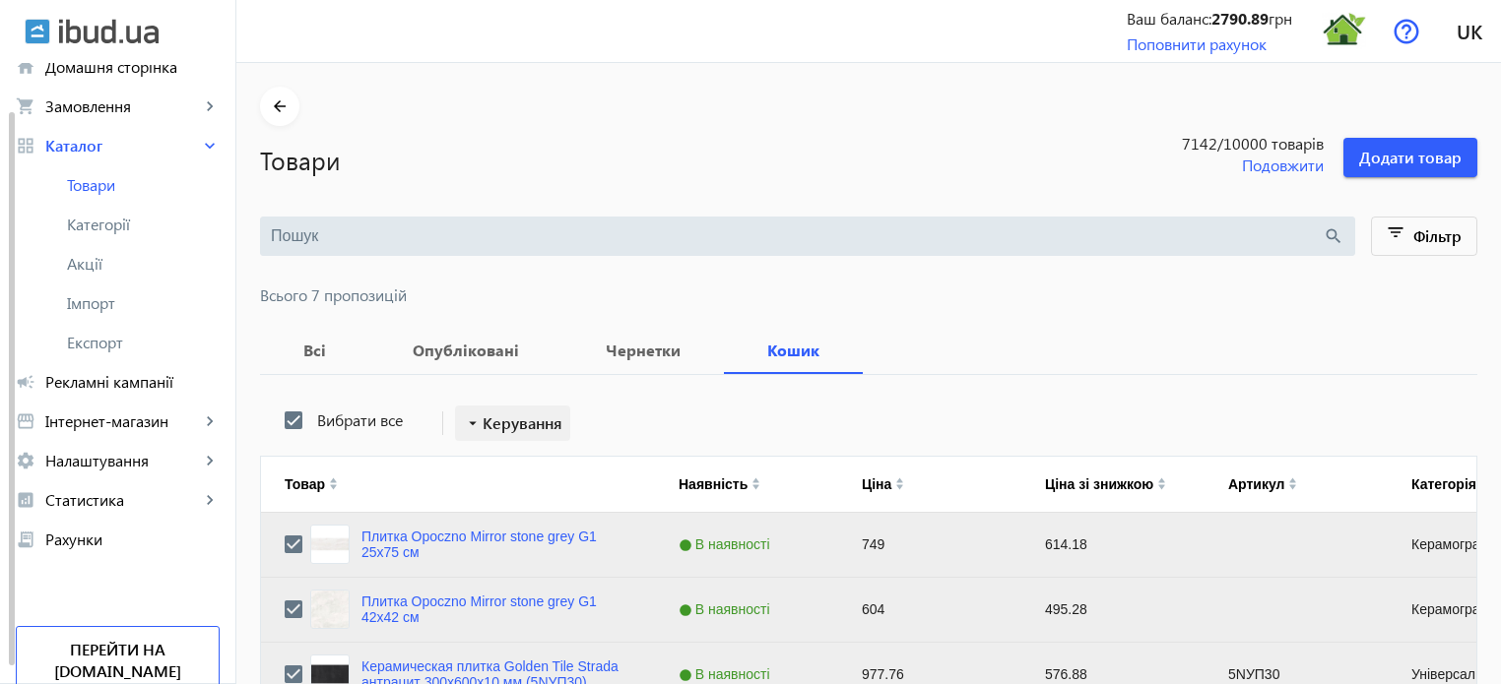
click at [531, 424] on span "Керування" at bounding box center [523, 424] width 80 height 24
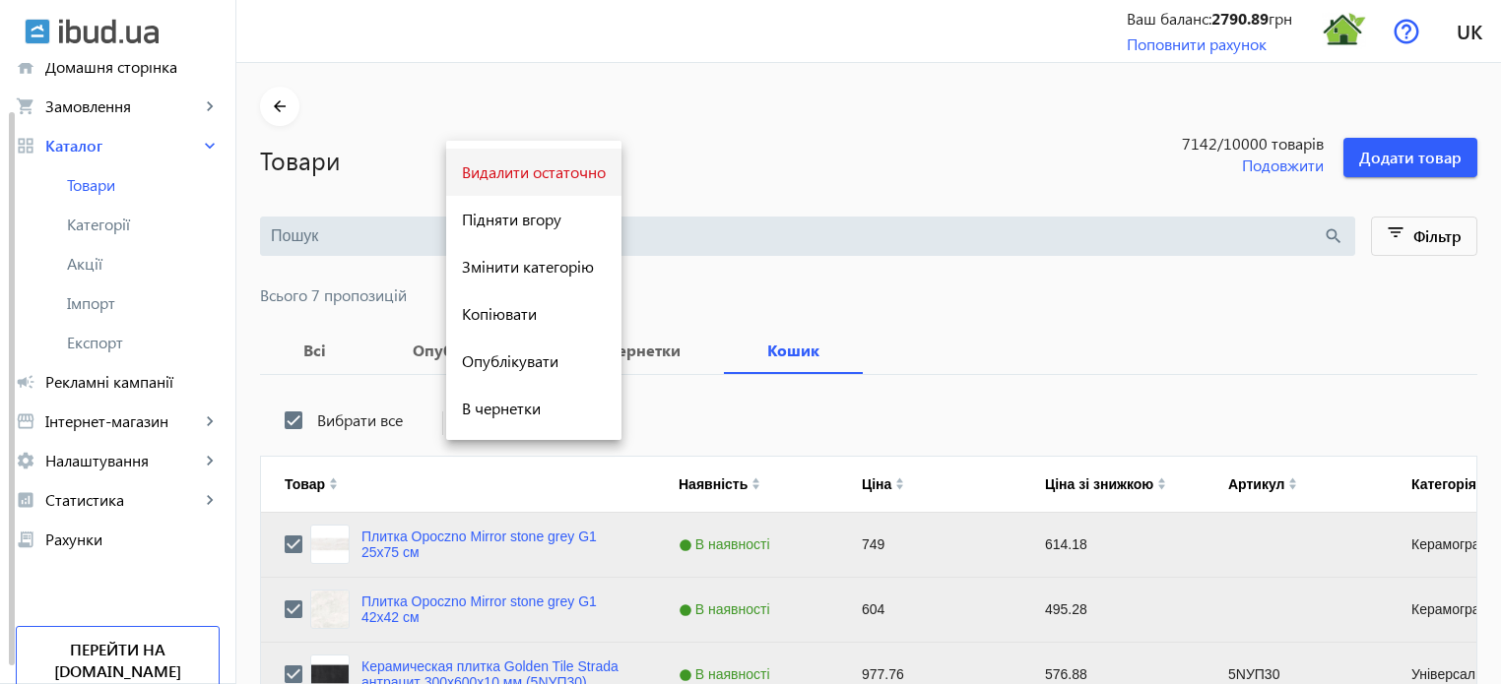
click at [530, 172] on span "Видалити остаточно" at bounding box center [534, 172] width 144 height 16
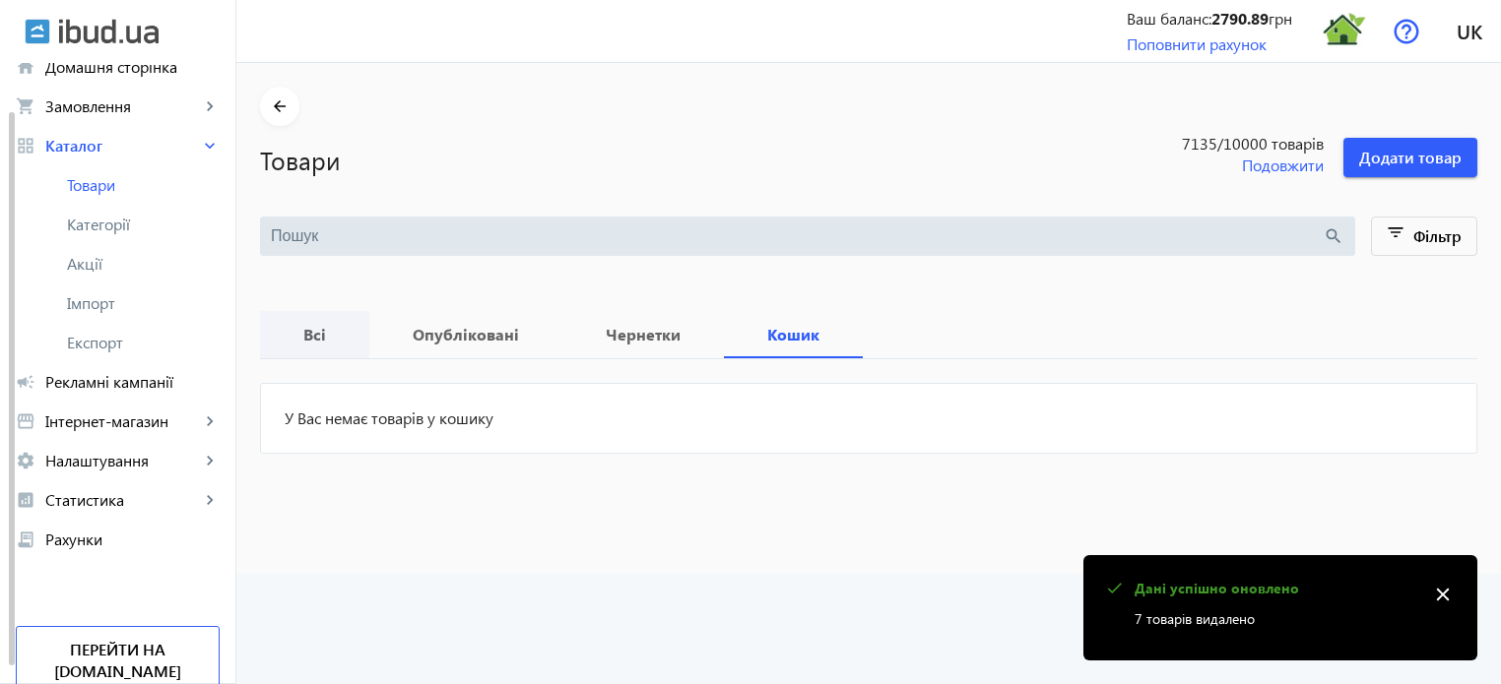
click at [307, 346] on span "Всі" at bounding box center [315, 334] width 62 height 47
